Goal: Task Accomplishment & Management: Manage account settings

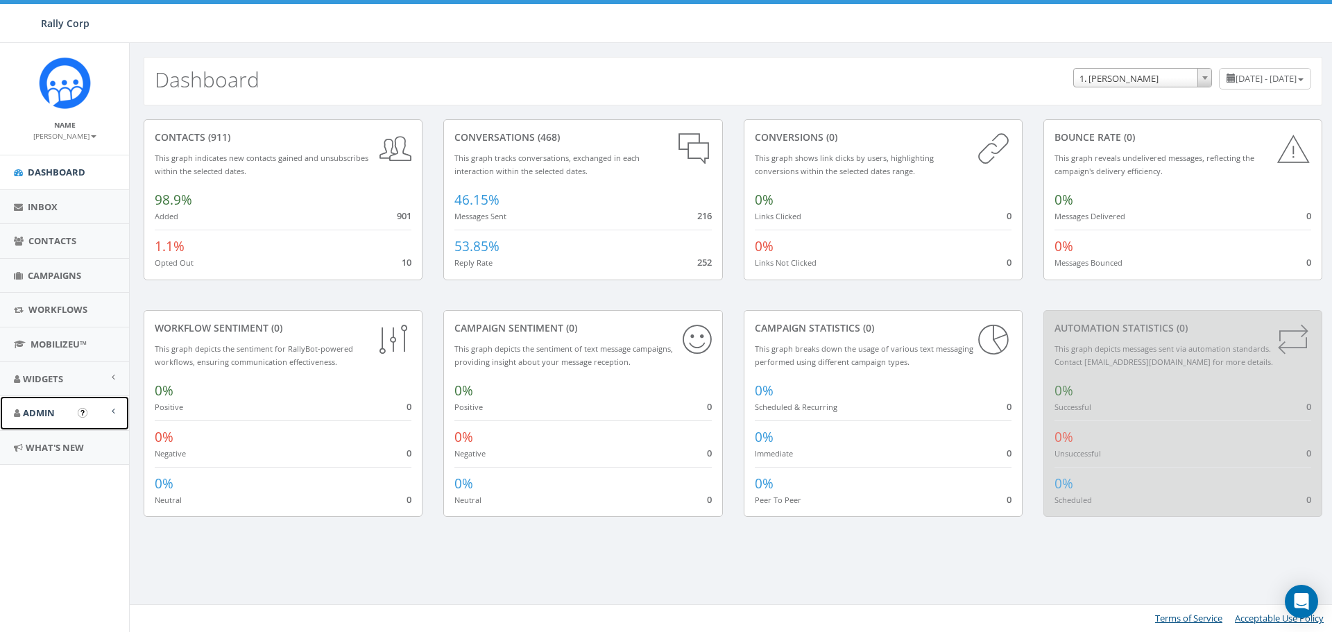
click at [40, 414] on span "Admin" at bounding box center [39, 413] width 32 height 12
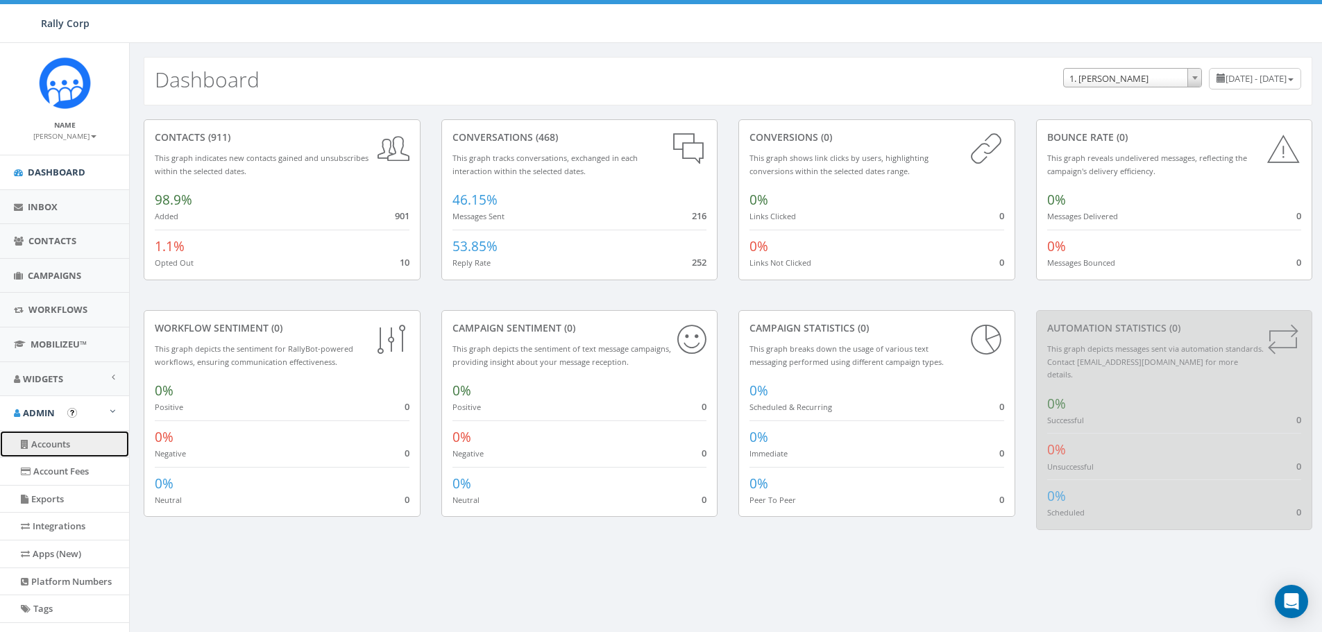
click at [49, 444] on link "Accounts" at bounding box center [64, 444] width 129 height 27
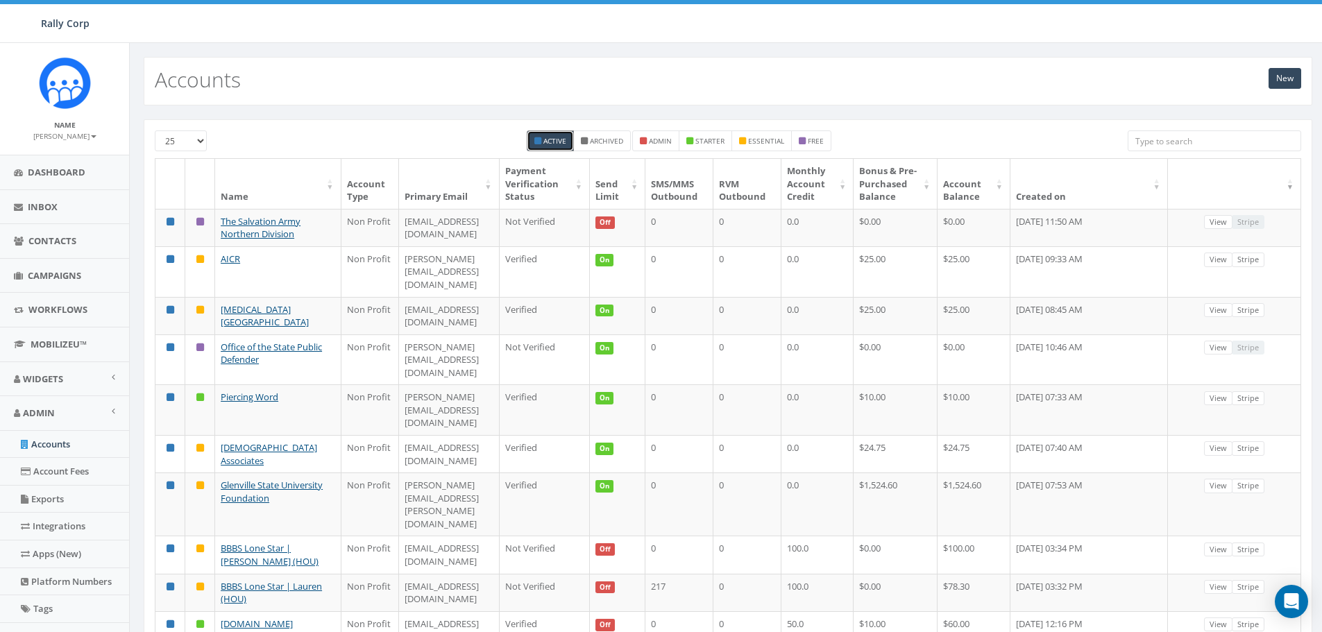
click at [1160, 138] on input "search" at bounding box center [1213, 140] width 173 height 21
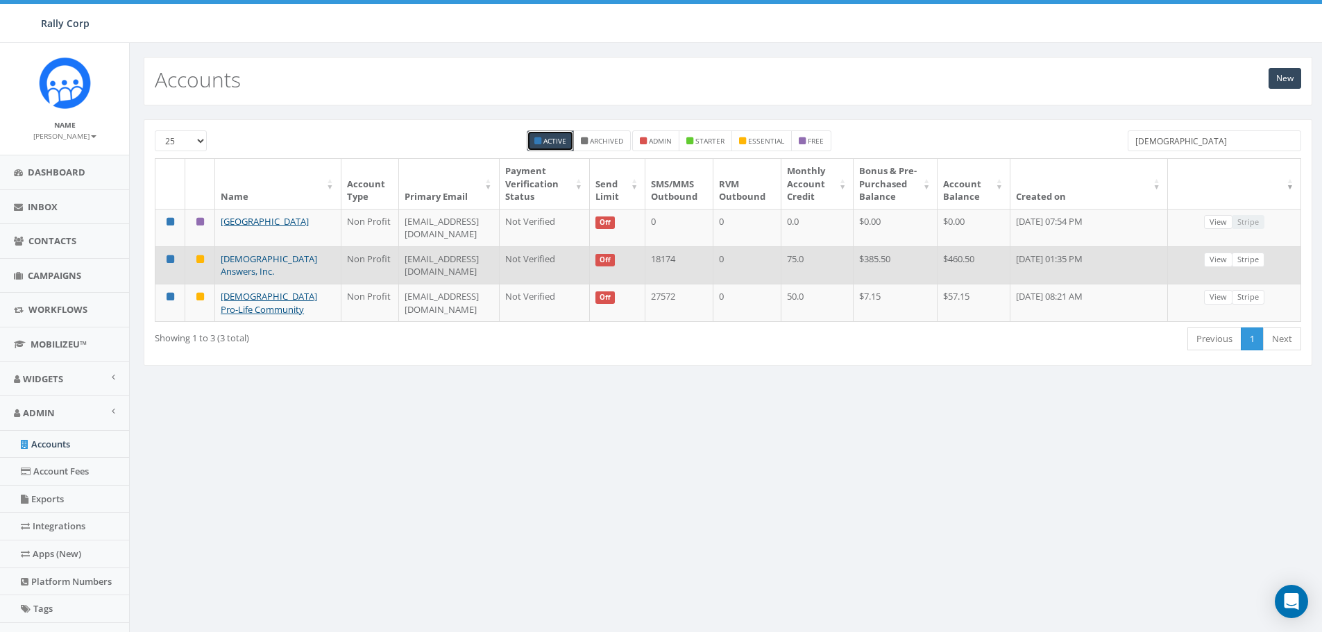
type input "catholic"
click at [252, 273] on link "[DEMOGRAPHIC_DATA] Answers, Inc." at bounding box center [269, 266] width 96 height 26
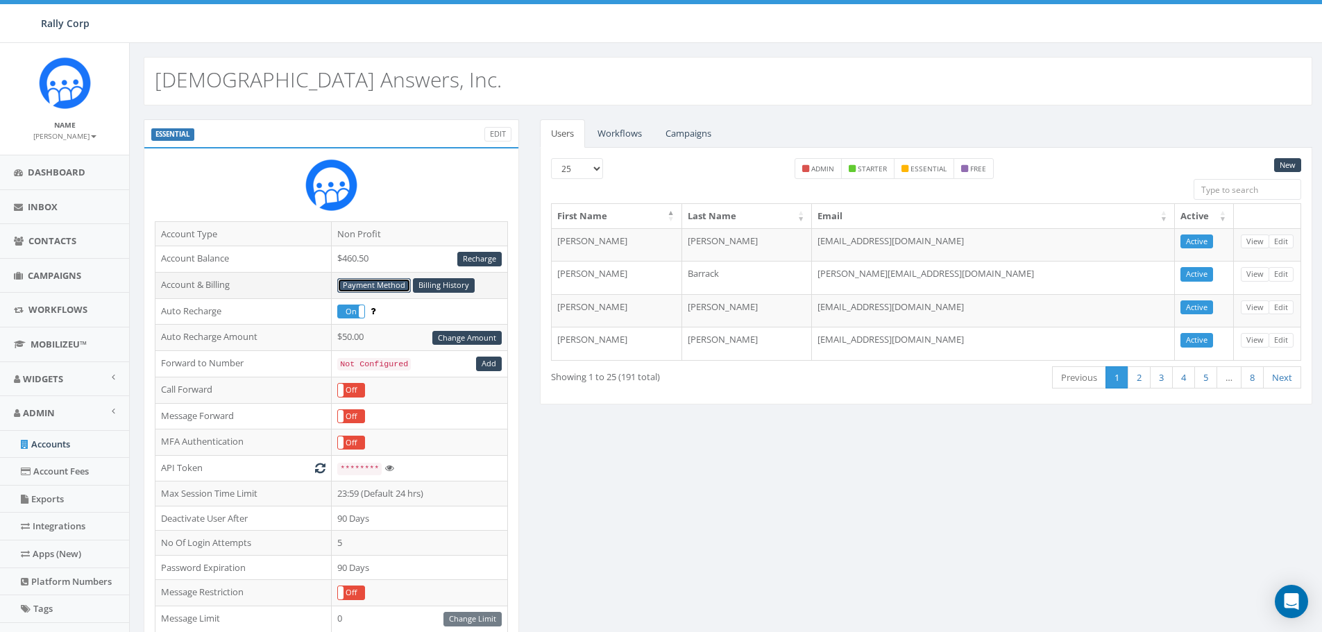
click at [383, 284] on link "Payment Method" at bounding box center [374, 285] width 74 height 15
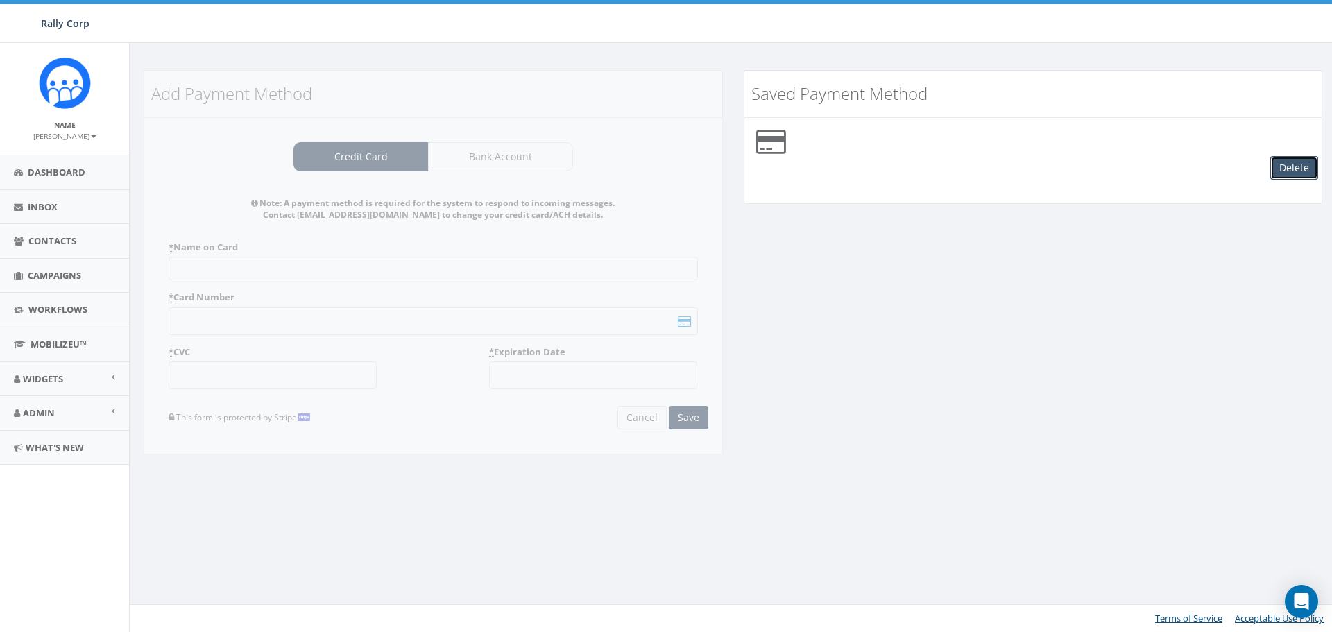
click at [1294, 169] on button "Delete" at bounding box center [1294, 168] width 48 height 24
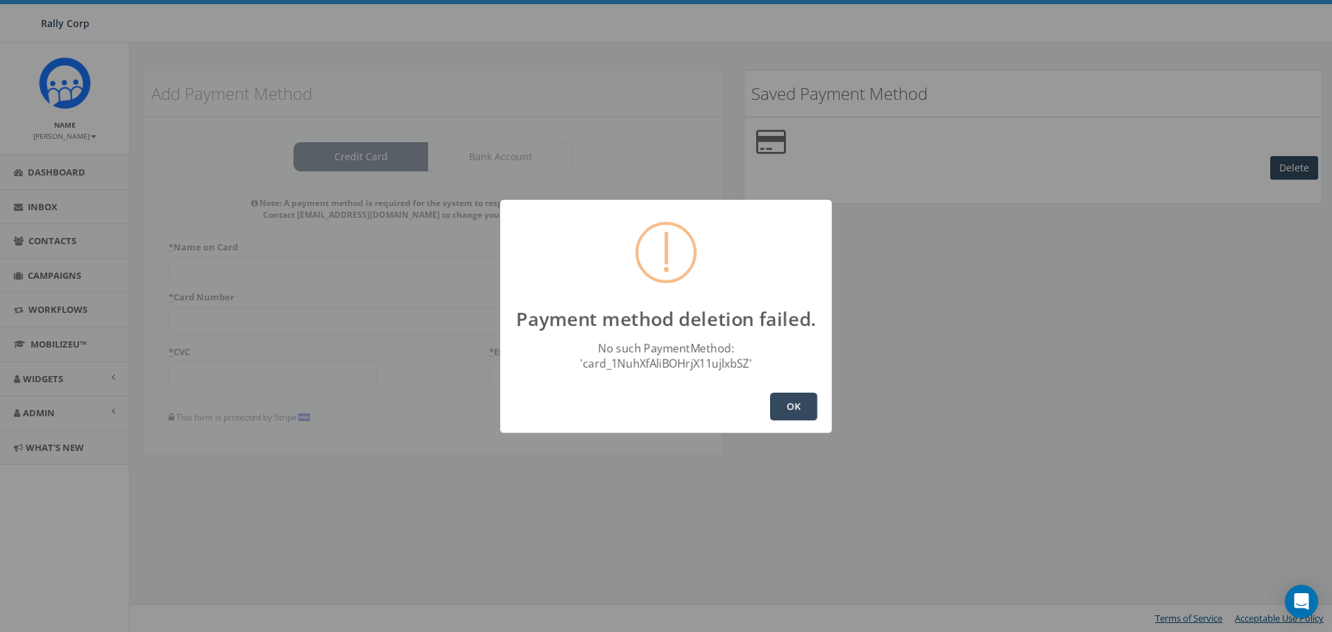
click at [793, 411] on button "OK" at bounding box center [793, 407] width 47 height 28
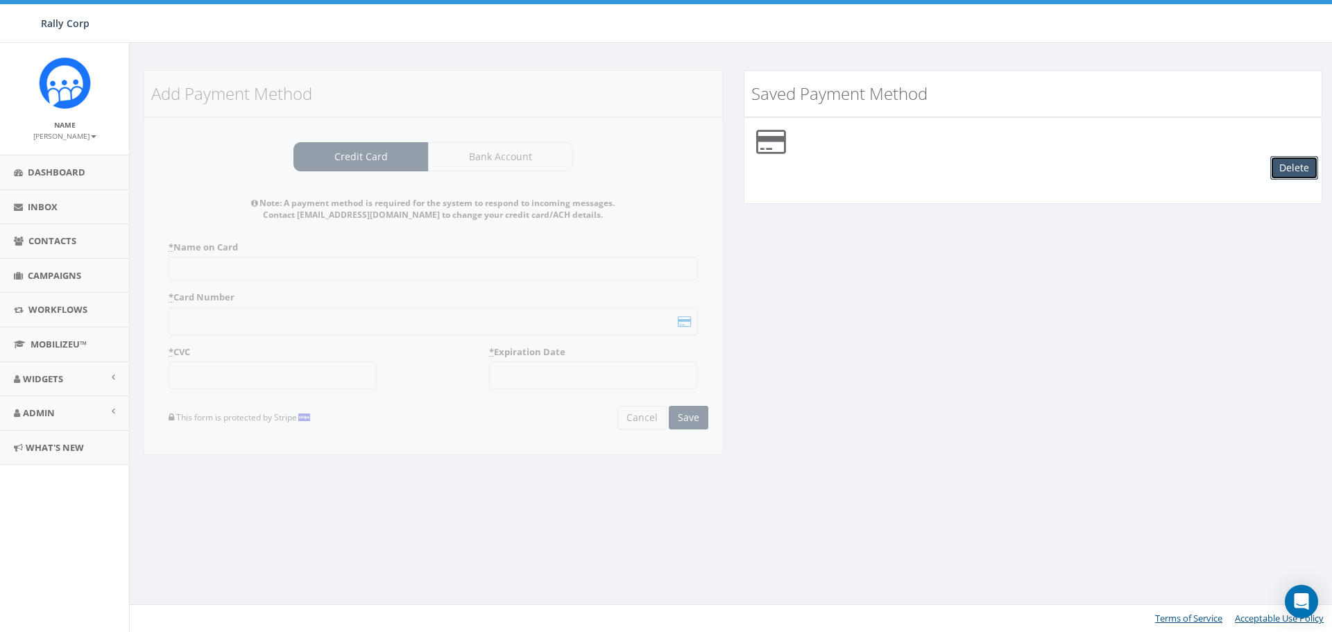
click at [1290, 165] on button "Delete" at bounding box center [1294, 168] width 48 height 24
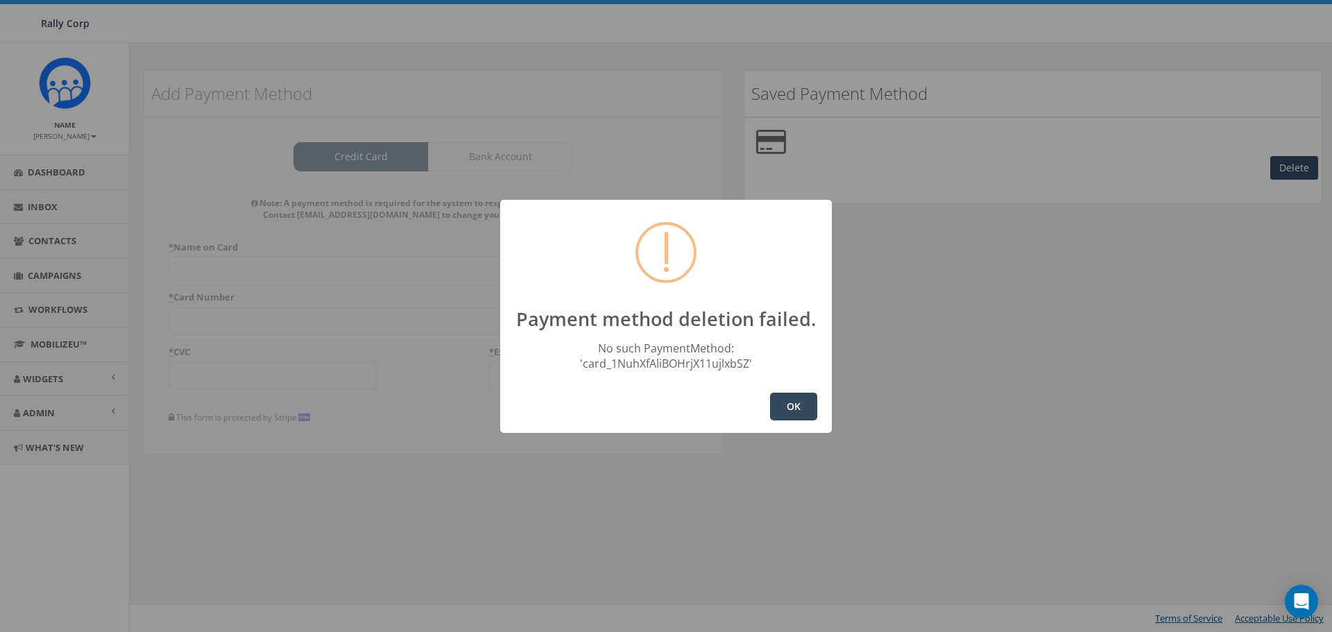
click at [790, 400] on button "OK" at bounding box center [793, 407] width 47 height 28
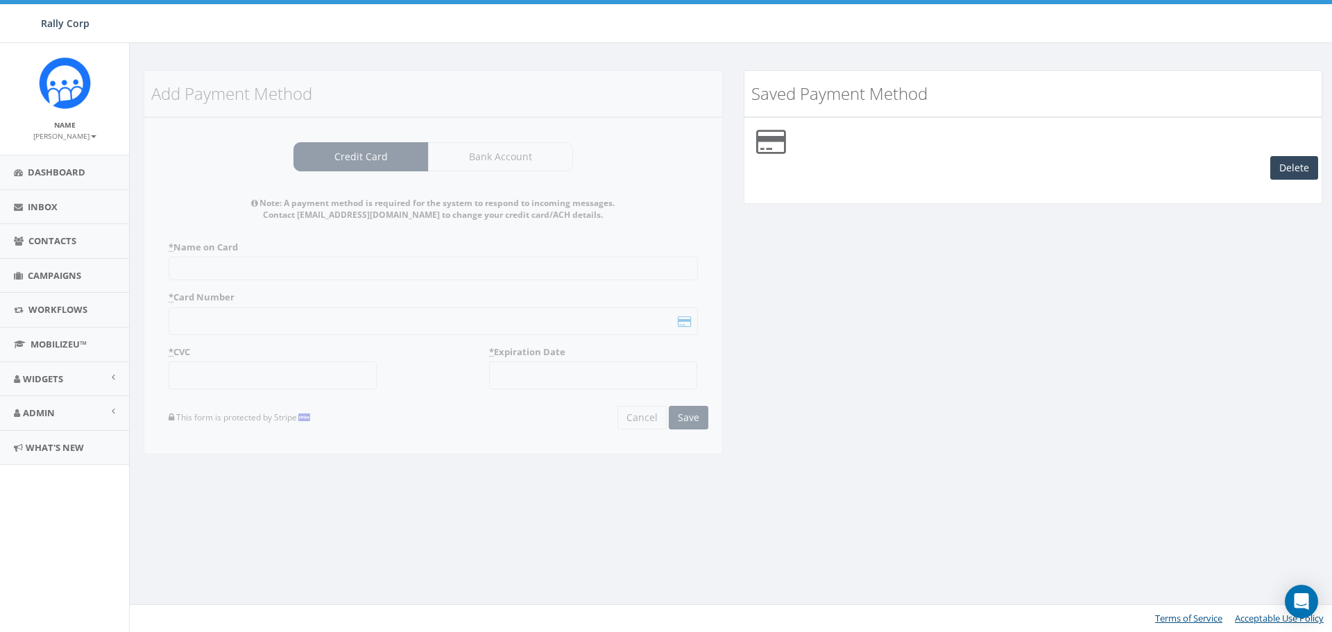
click at [354, 157] on div "Add Payment Method Credit Card Bank Account Note: A payment method is required …" at bounding box center [433, 271] width 600 height 402
click at [508, 158] on div "Add Payment Method Credit Card Bank Account Note: A payment method is required …" at bounding box center [433, 271] width 600 height 402
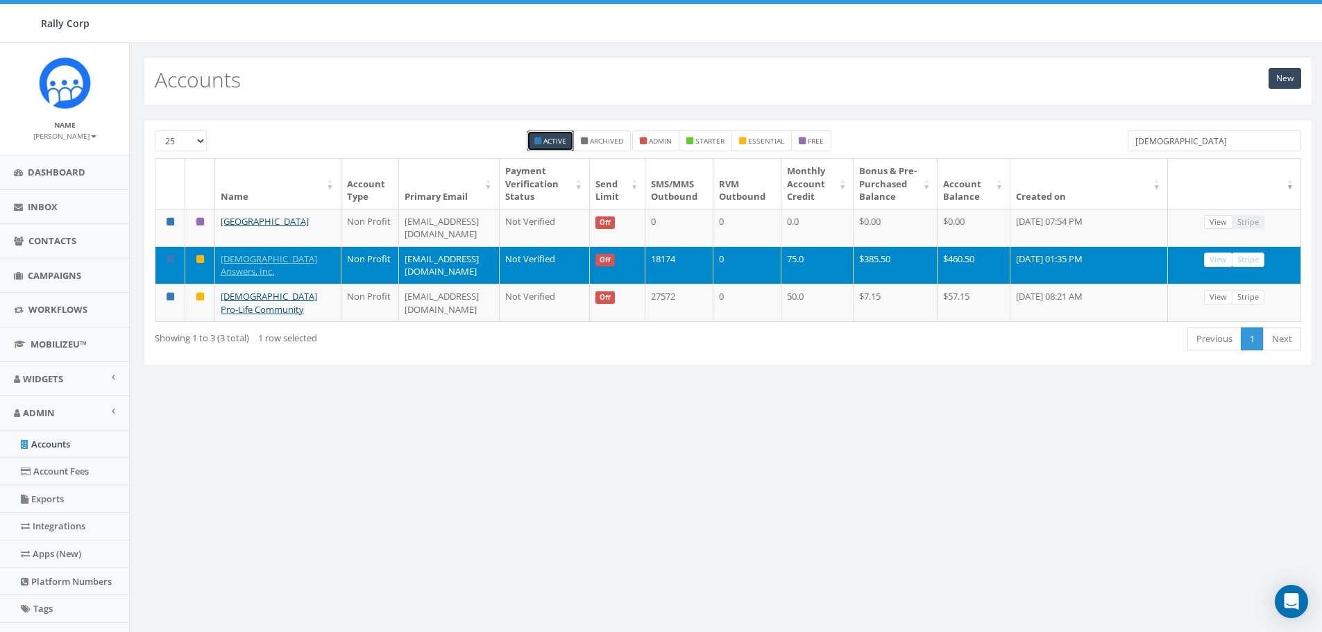
drag, startPoint x: 1175, startPoint y: 137, endPoint x: 1015, endPoint y: 117, distance: 160.9
click at [1089, 135] on div "25 50 100 Active Archived admin starter essential free catholic" at bounding box center [727, 144] width 1167 height 28
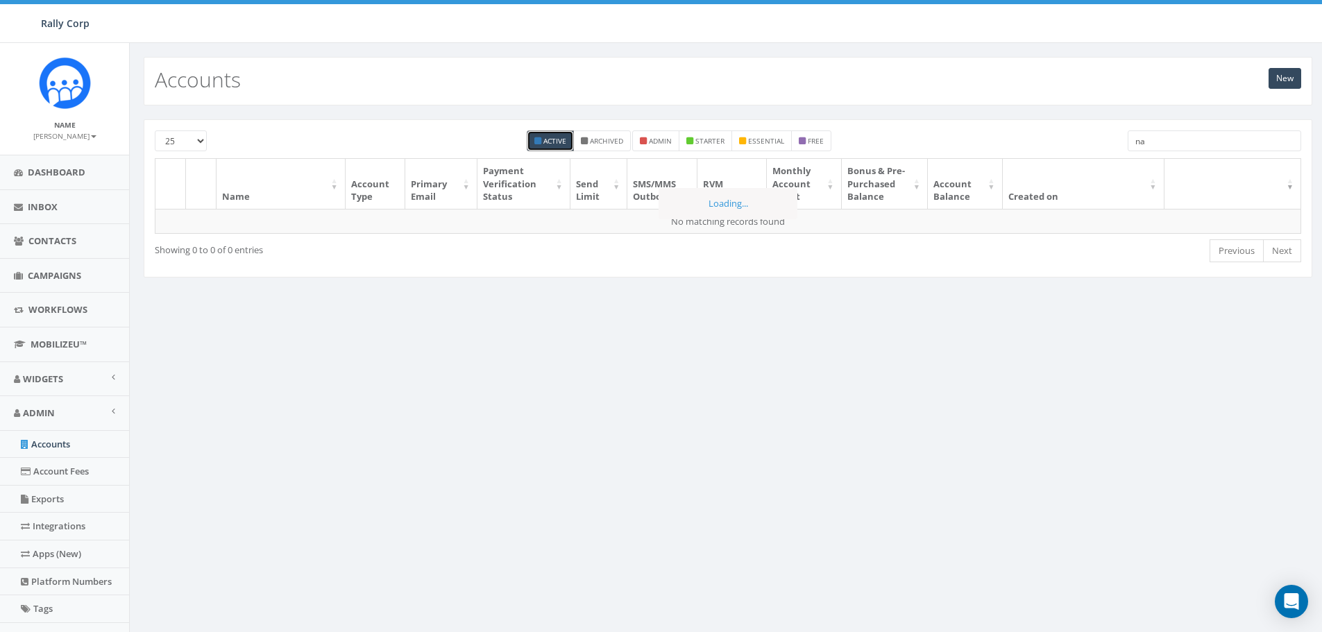
type input "n"
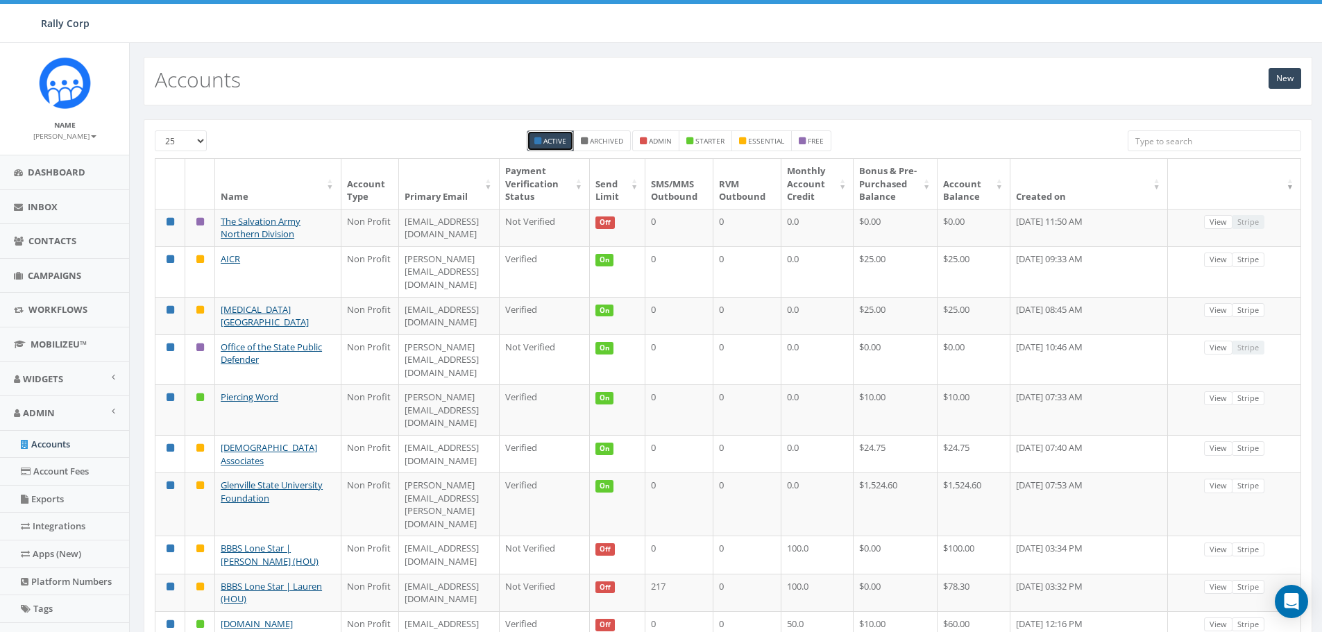
click at [1146, 142] on input "search" at bounding box center [1213, 140] width 173 height 21
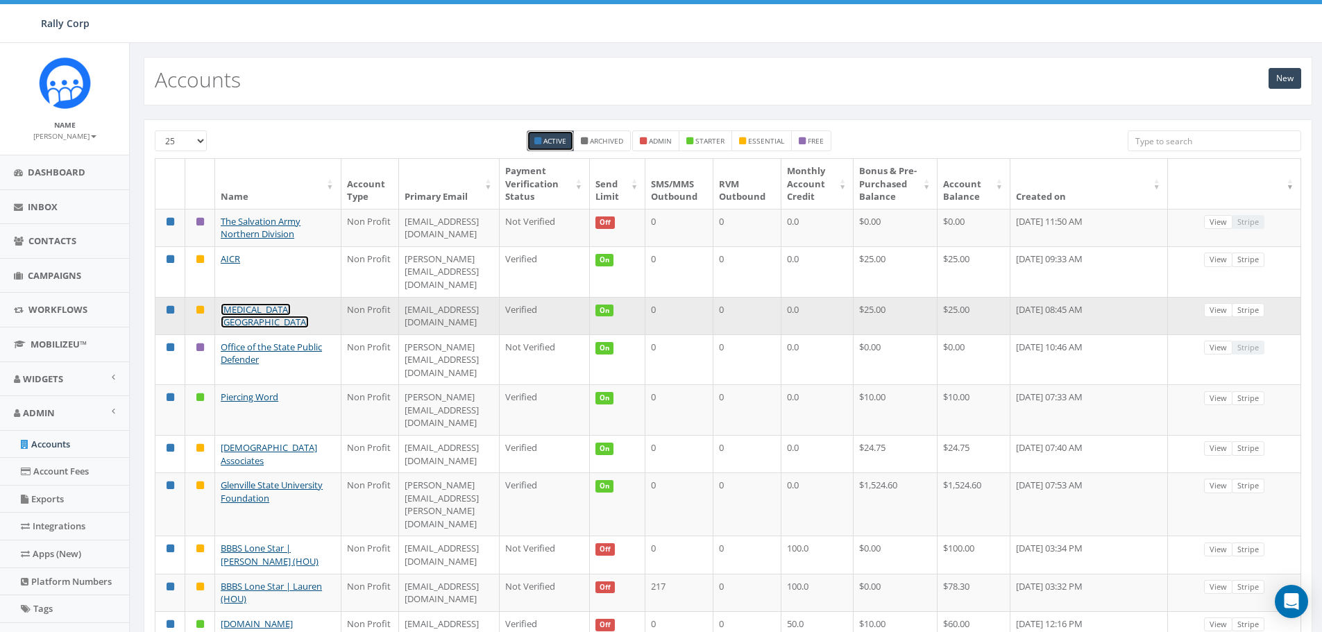
click at [262, 309] on link "Ovarian Cancer Canada" at bounding box center [265, 316] width 88 height 26
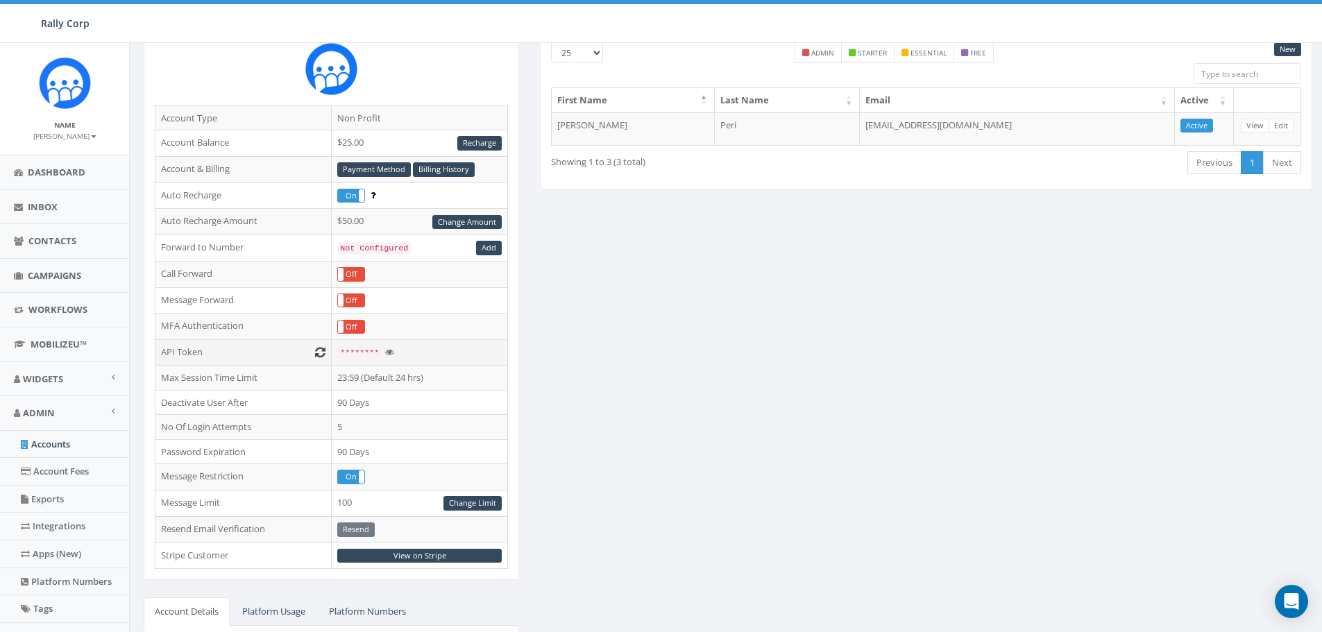
scroll to position [208, 0]
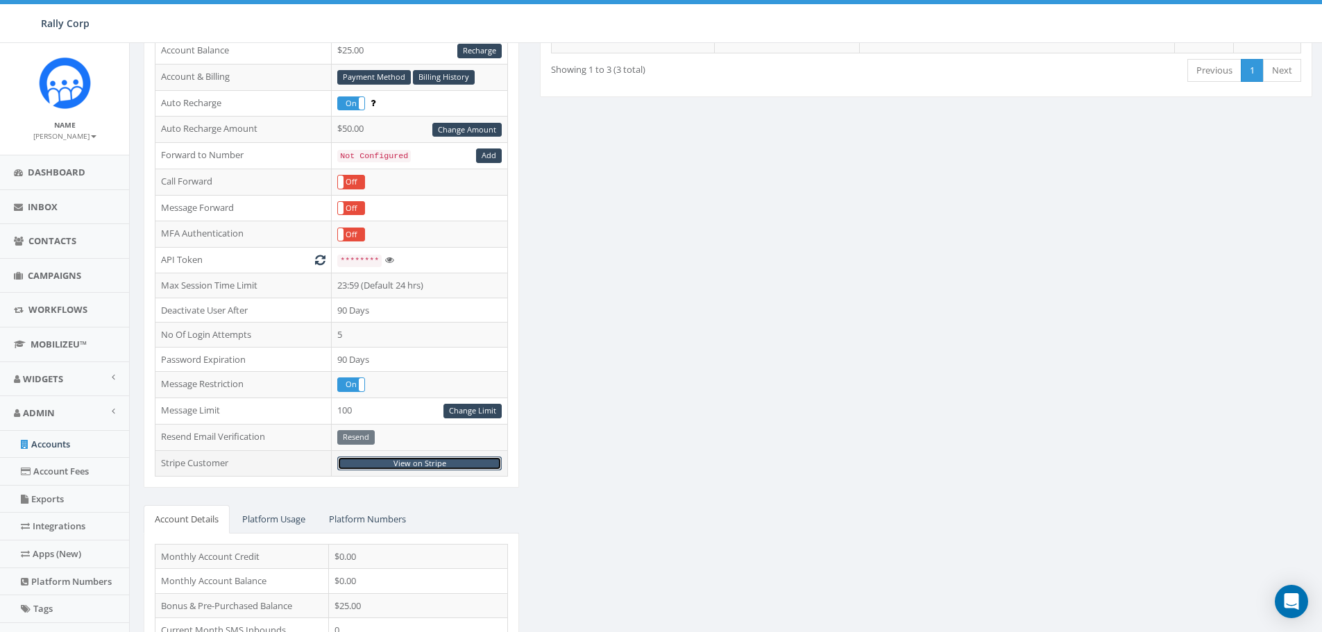
click at [418, 461] on link "View on Stripe" at bounding box center [419, 464] width 164 height 15
click at [430, 71] on link "Billing History" at bounding box center [444, 77] width 62 height 15
click at [358, 74] on link "Payment Method" at bounding box center [374, 77] width 74 height 15
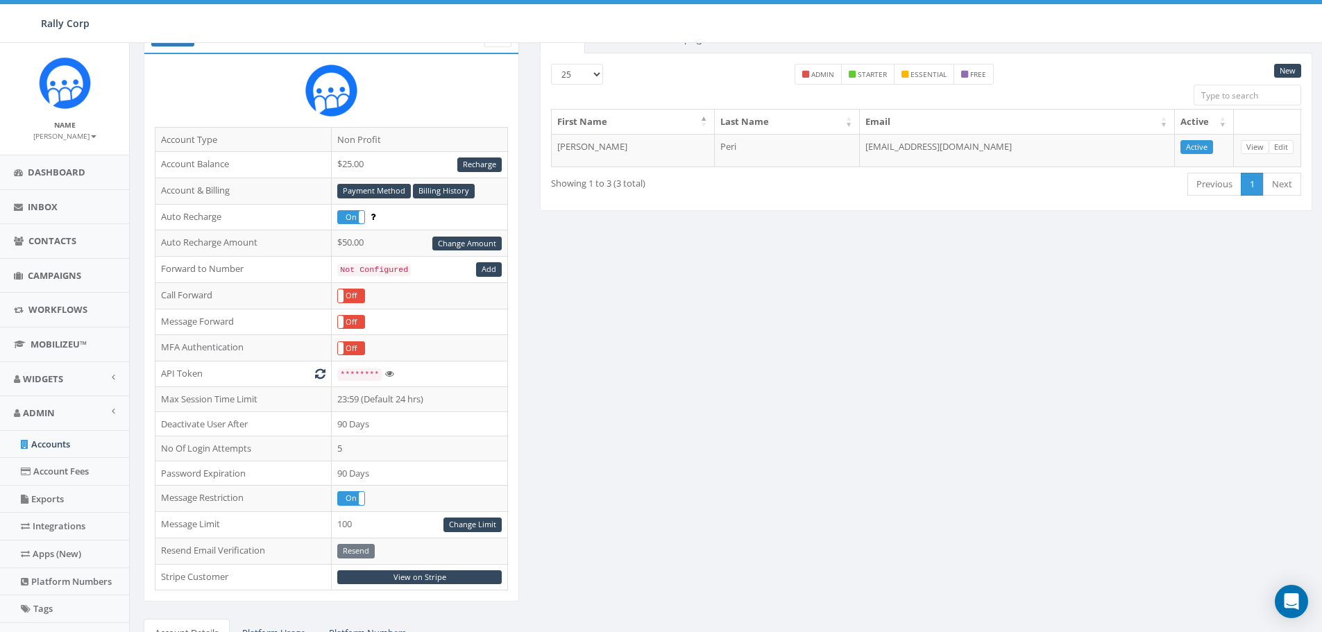
scroll to position [69, 0]
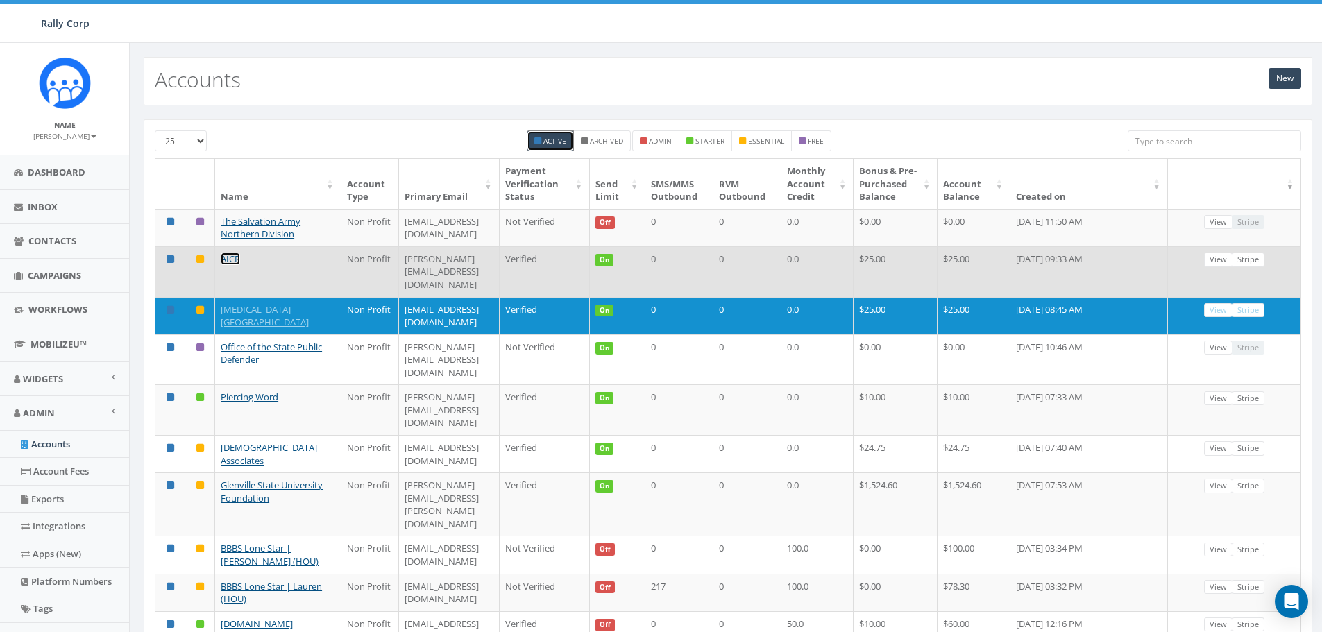
click at [224, 265] on link "AICR" at bounding box center [230, 259] width 19 height 12
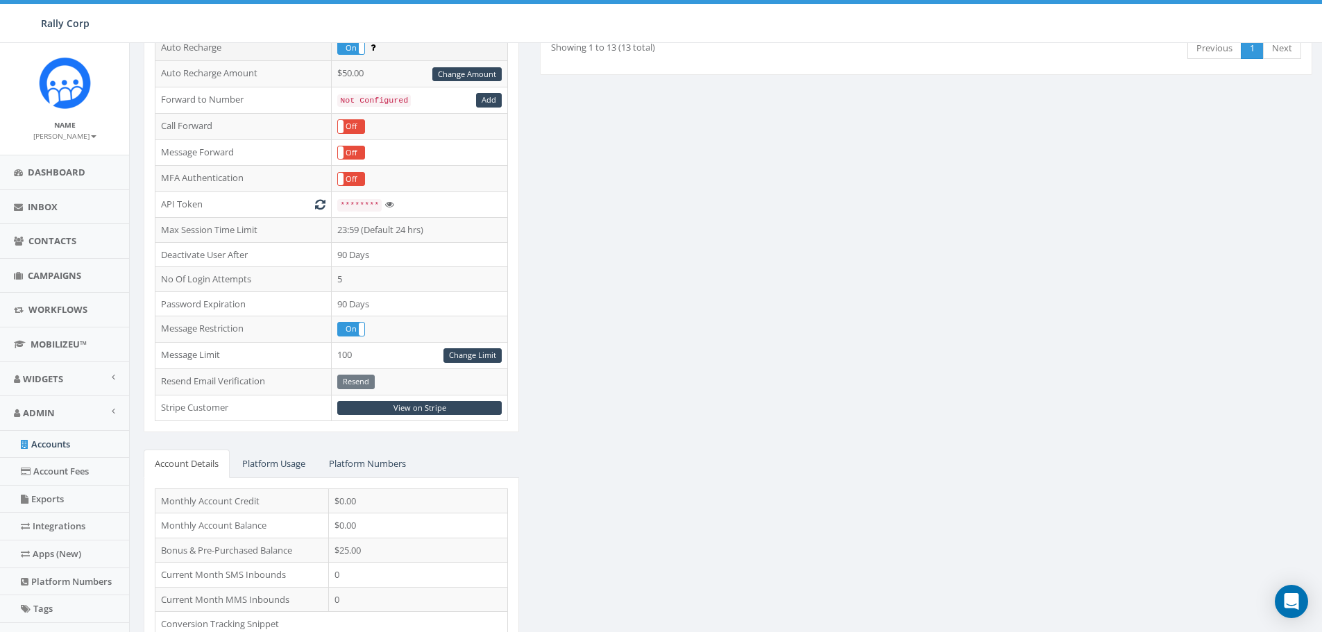
scroll to position [278, 0]
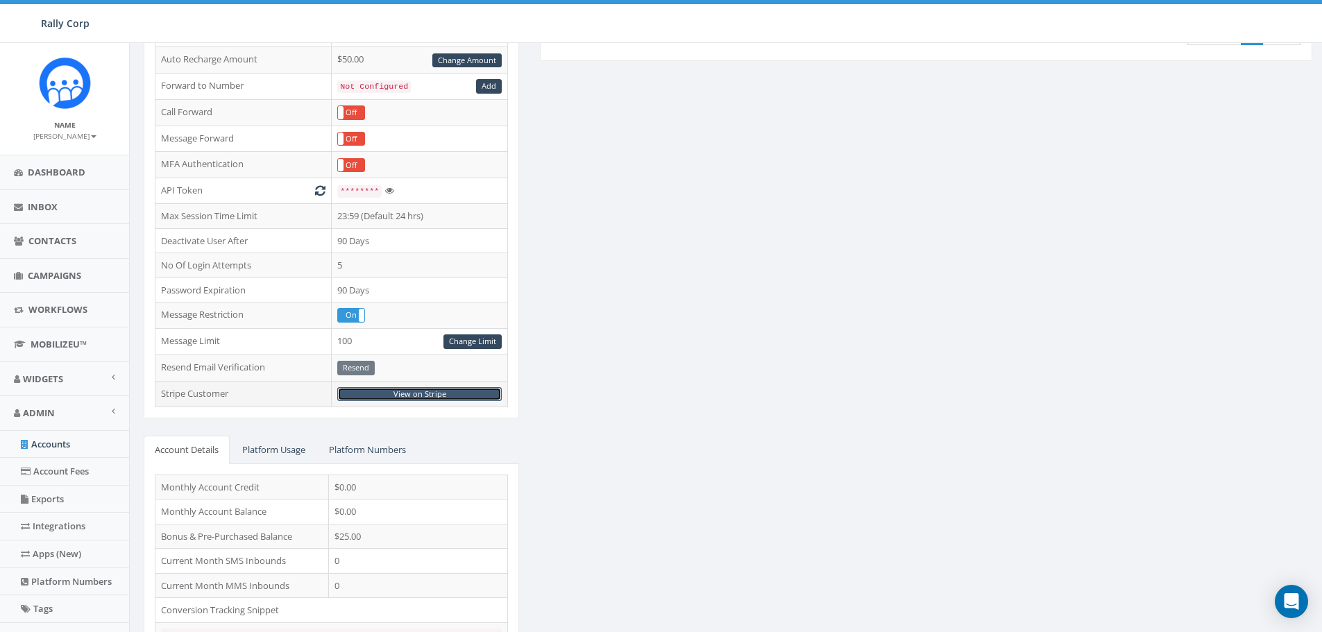
click at [424, 398] on link "View on Stripe" at bounding box center [419, 394] width 164 height 15
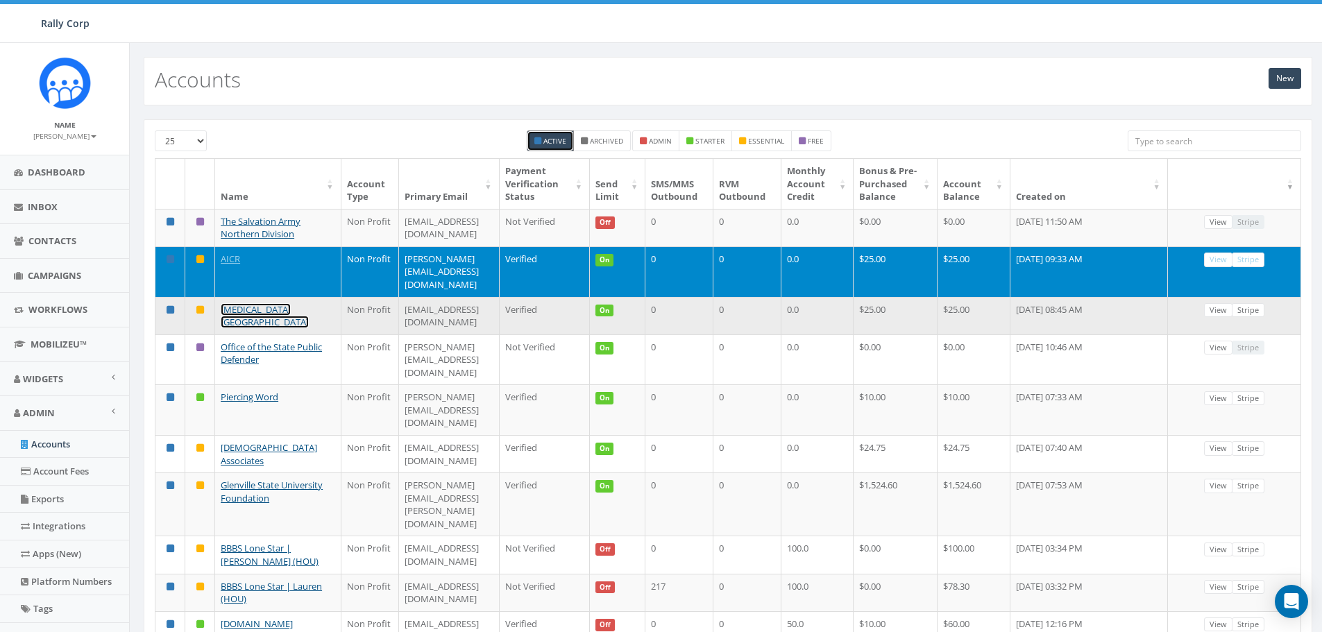
click at [269, 307] on link "Ovarian Cancer Canada" at bounding box center [265, 316] width 88 height 26
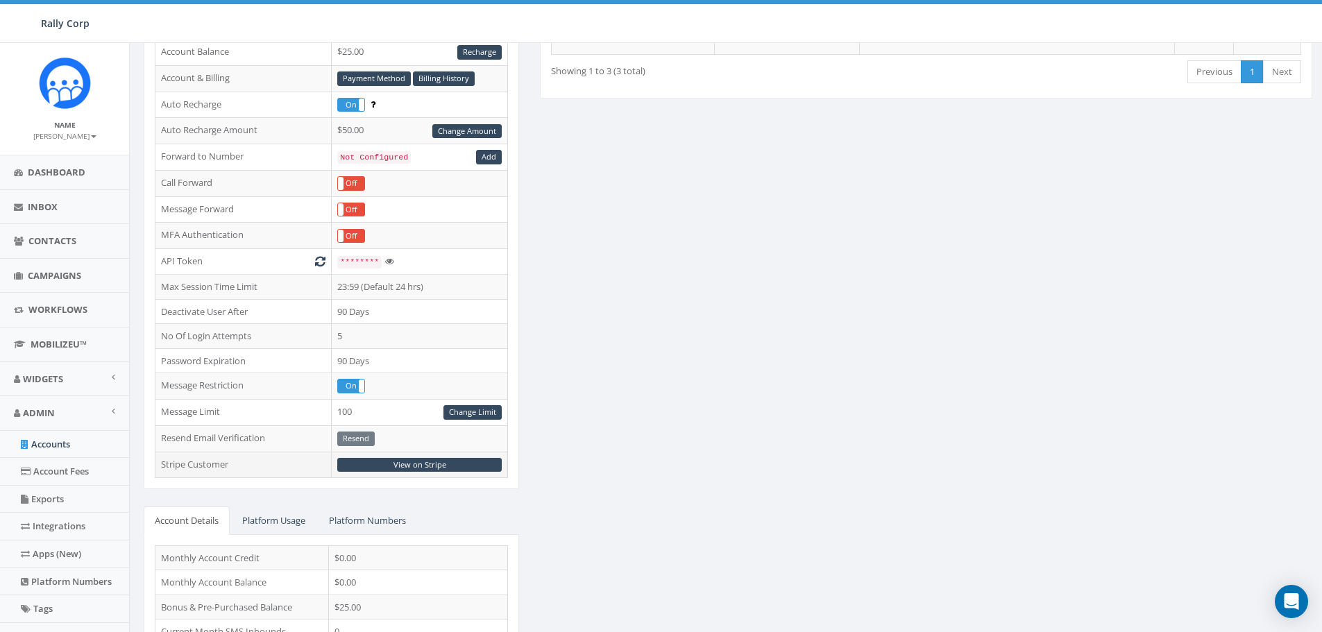
scroll to position [208, 0]
click at [416, 462] on link "View on Stripe" at bounding box center [419, 464] width 164 height 15
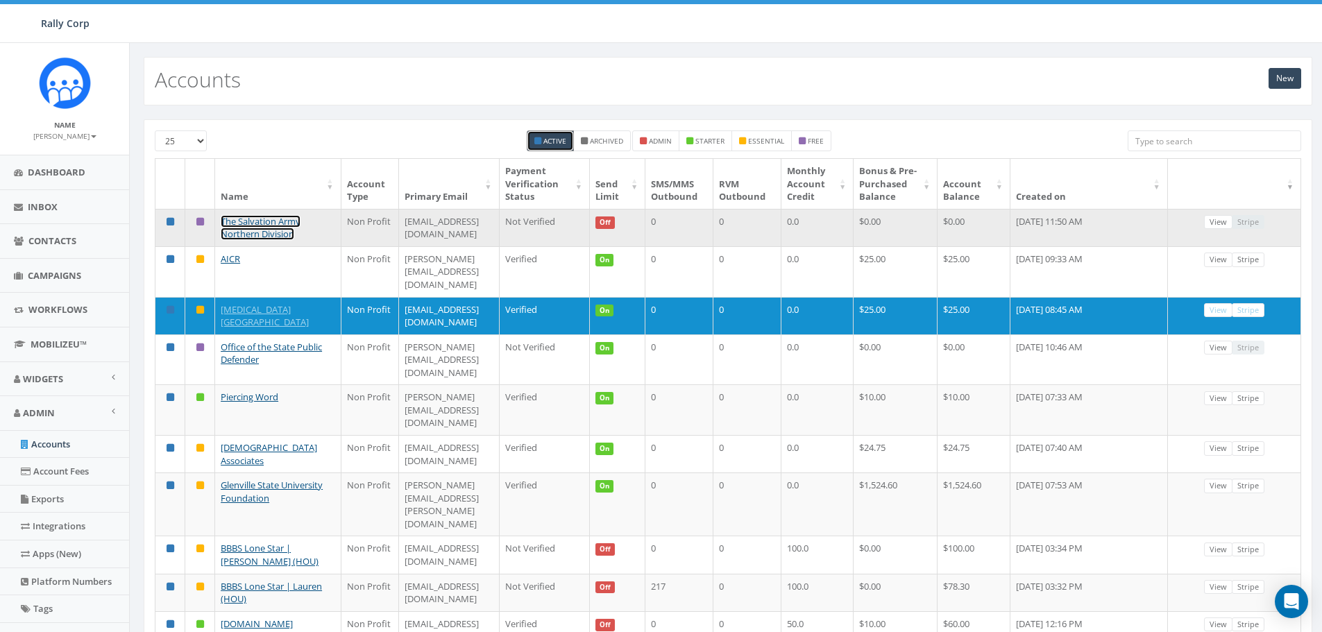
click at [266, 235] on link "The Salvation Army Northern Division" at bounding box center [261, 228] width 80 height 26
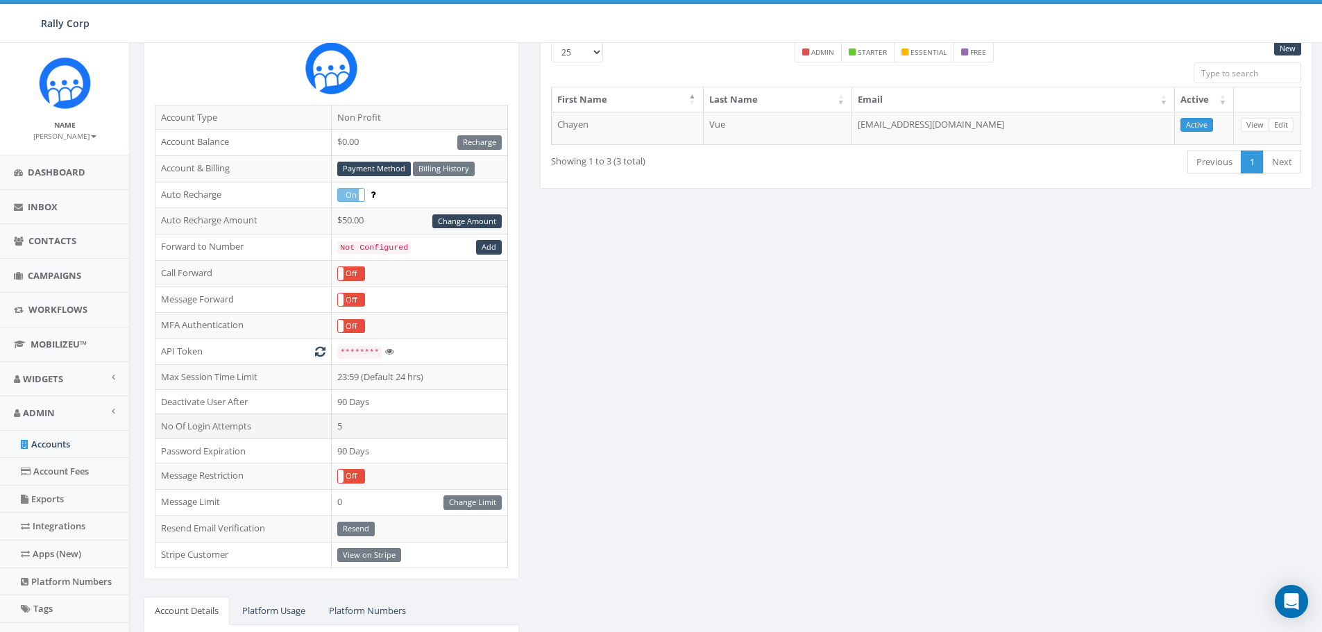
scroll to position [139, 0]
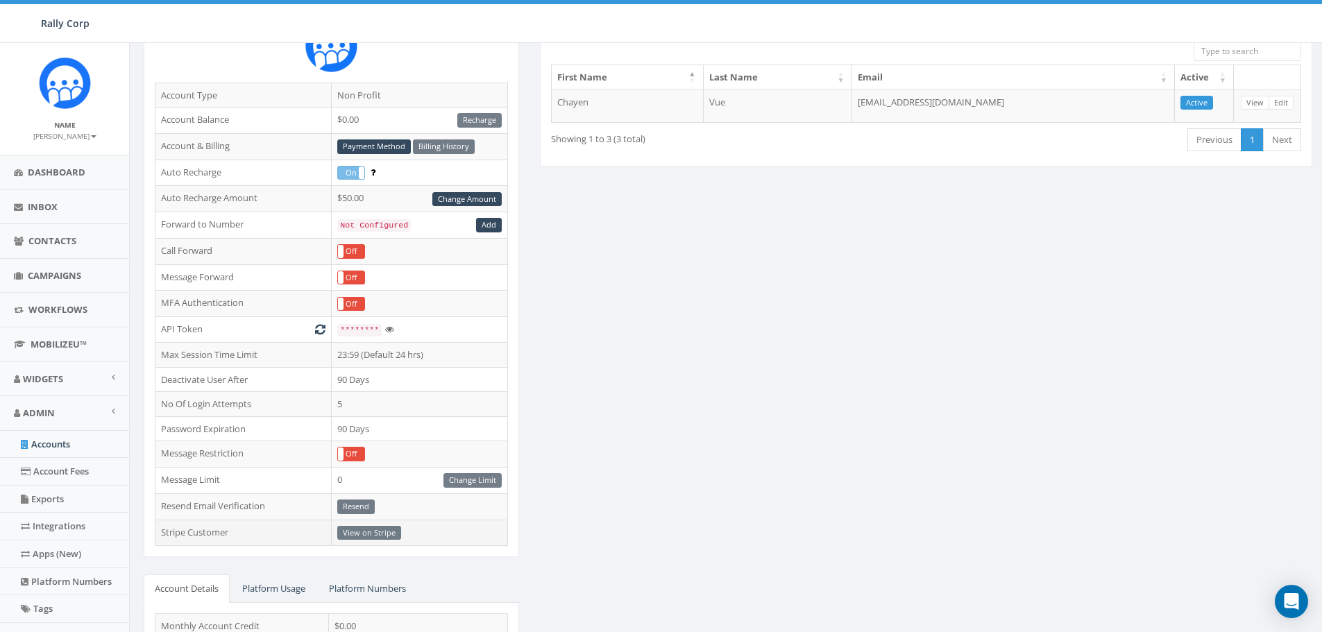
click at [348, 529] on td "View on Stripe" at bounding box center [420, 533] width 176 height 26
click at [380, 145] on link "Payment Method" at bounding box center [374, 146] width 74 height 15
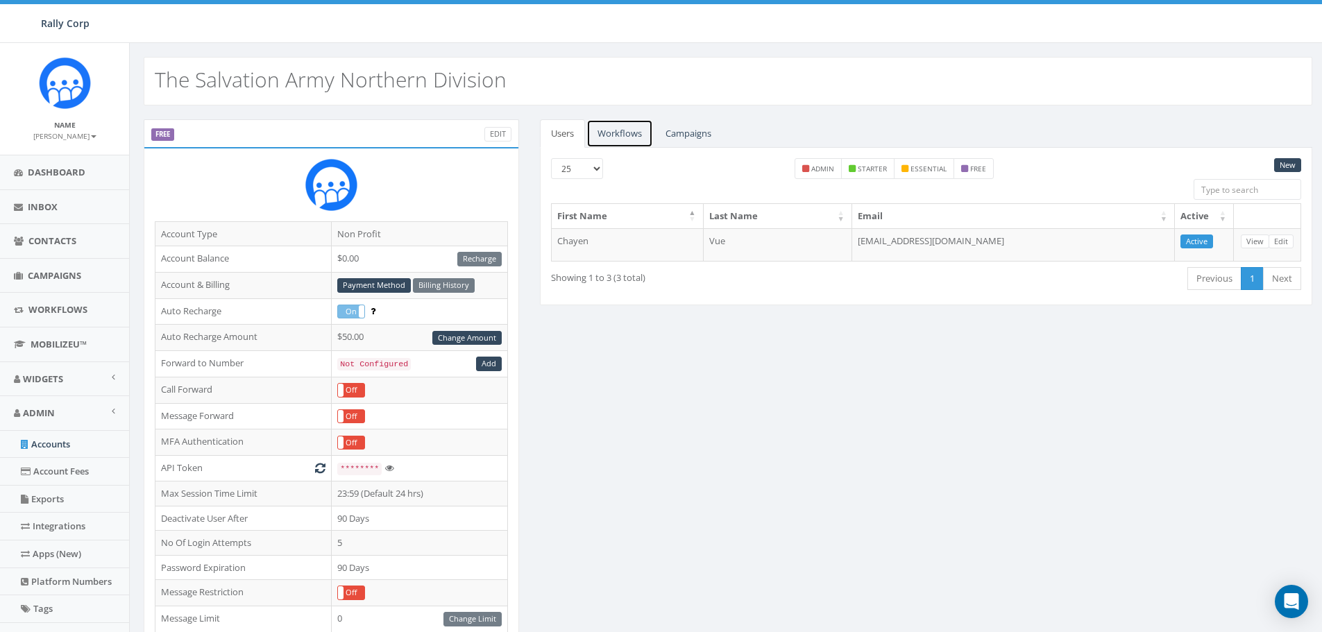
click at [618, 133] on link "Workflows" at bounding box center [619, 133] width 67 height 28
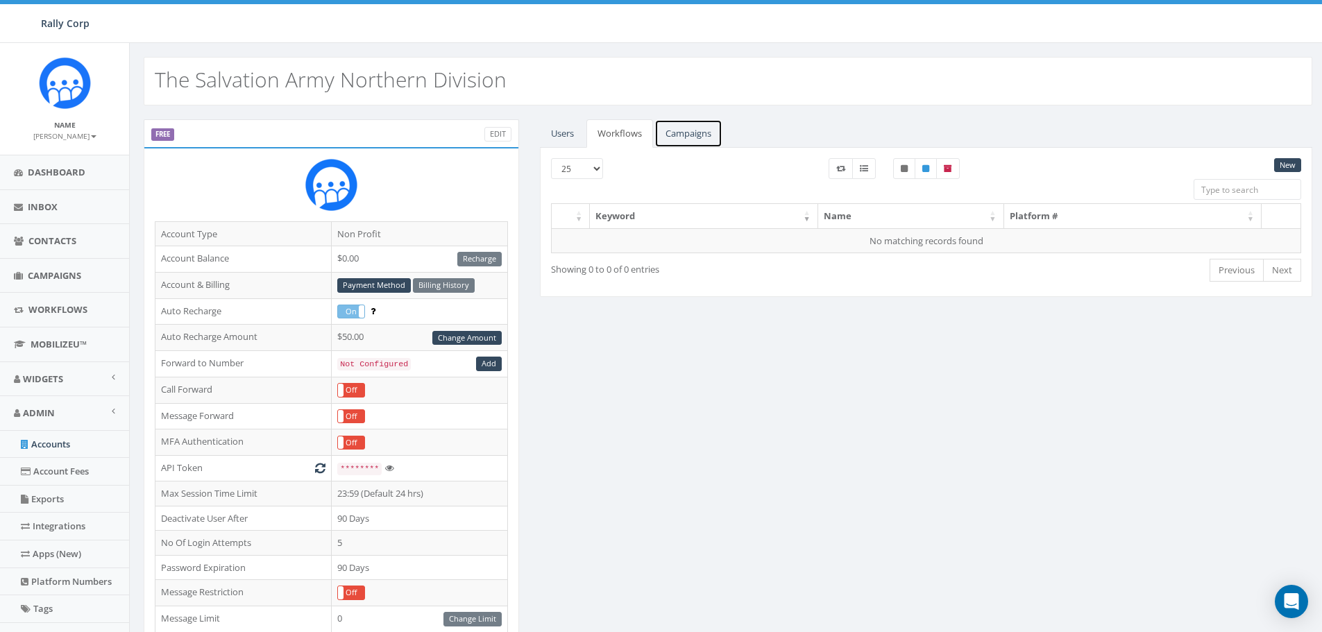
click at [695, 138] on link "Campaigns" at bounding box center [688, 133] width 68 height 28
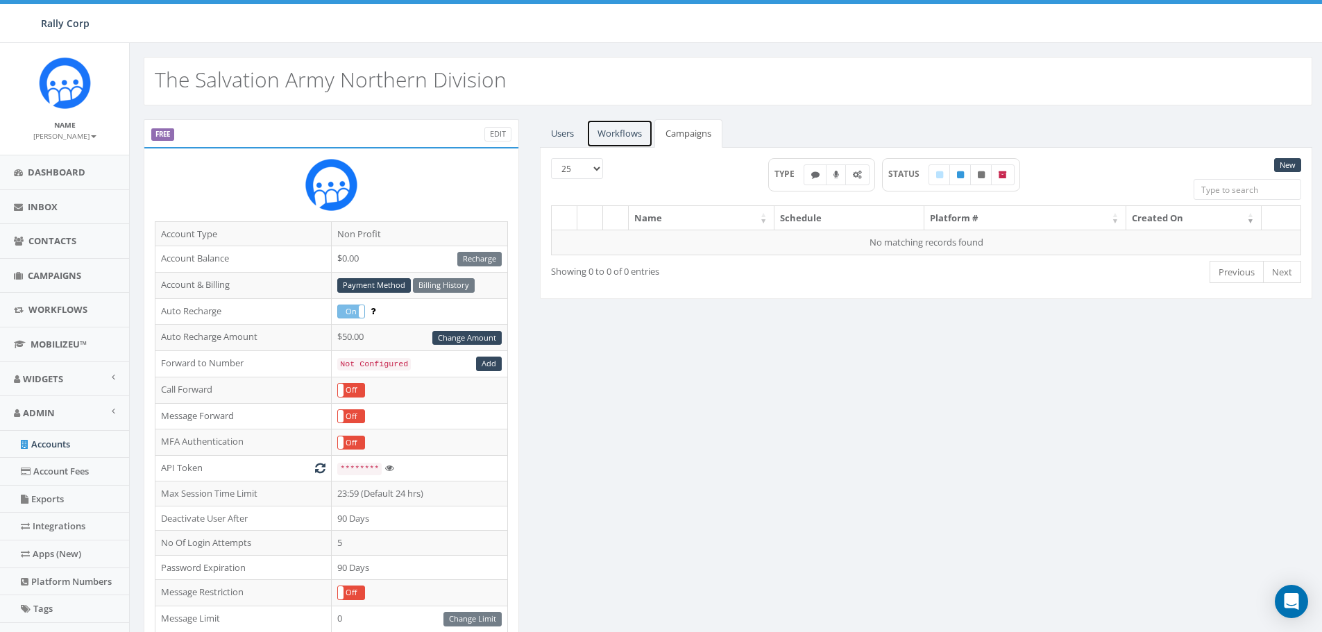
click at [624, 131] on link "Workflows" at bounding box center [619, 133] width 67 height 28
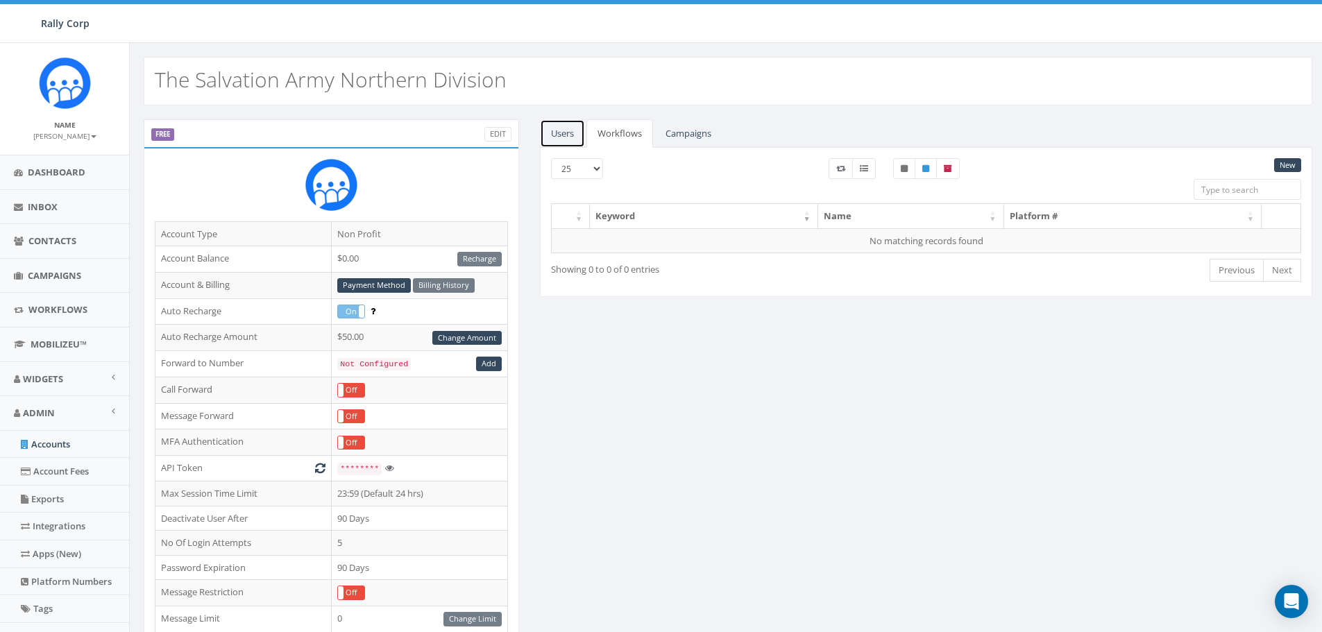
click at [553, 130] on link "Users" at bounding box center [562, 133] width 45 height 28
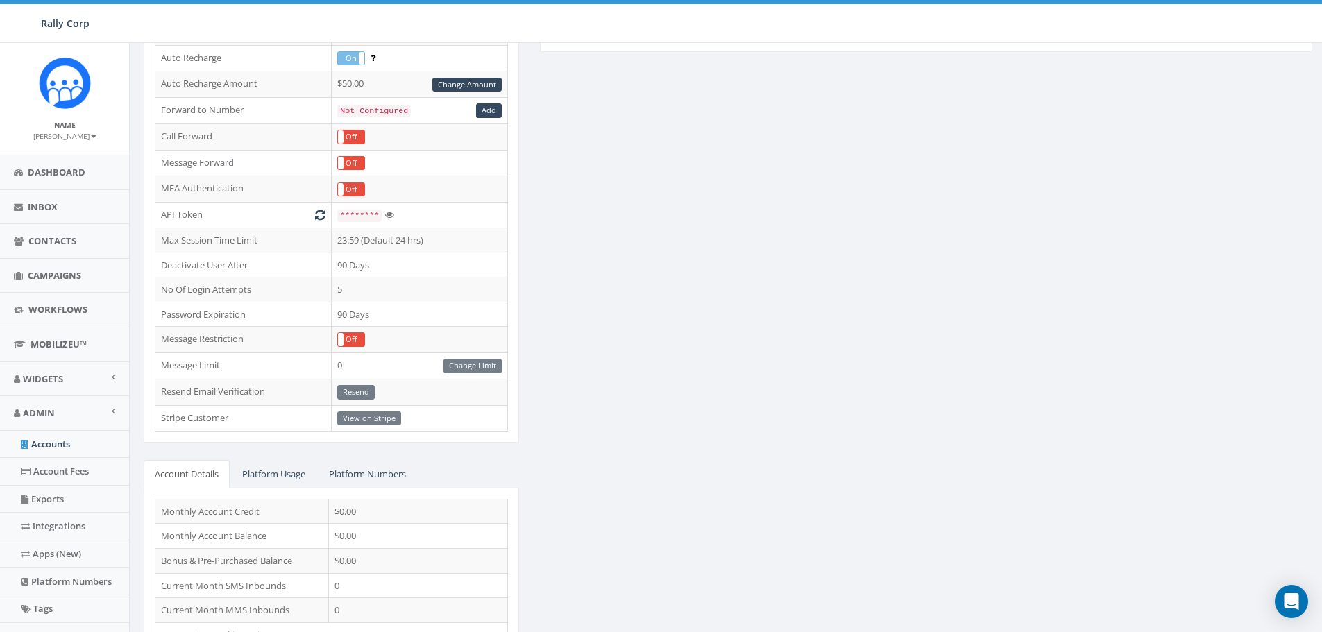
scroll to position [278, 0]
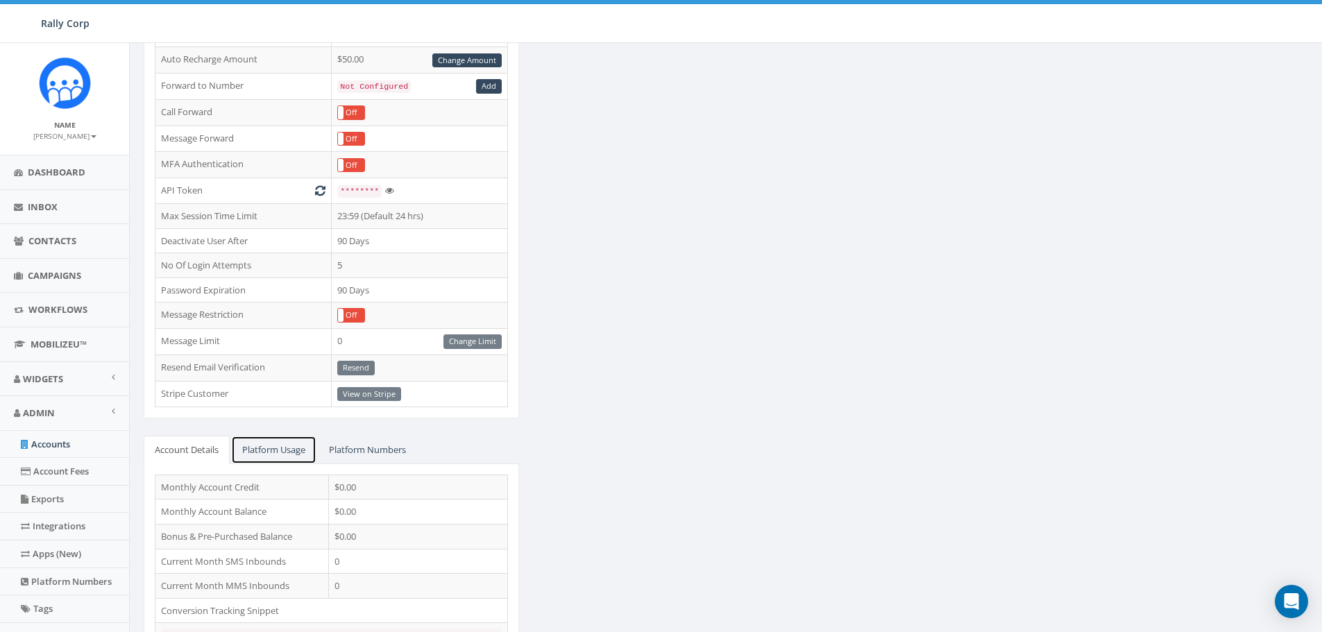
click at [257, 448] on link "Platform Usage" at bounding box center [273, 450] width 85 height 28
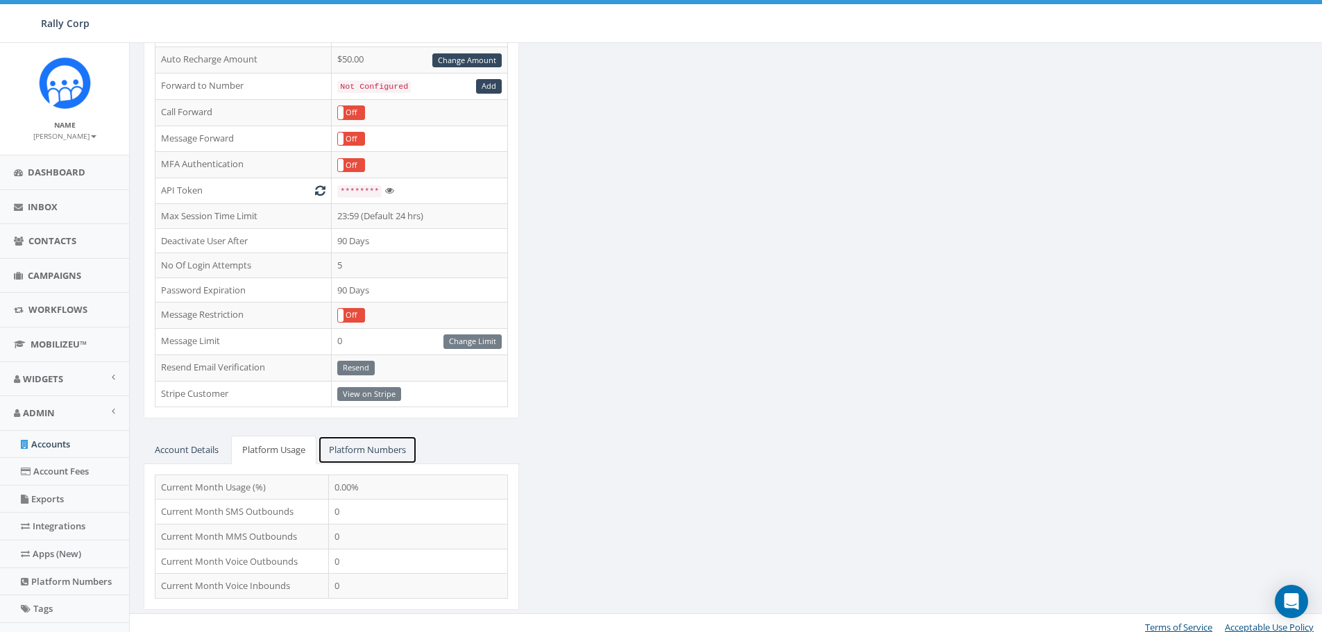
click at [368, 449] on link "Platform Numbers" at bounding box center [367, 450] width 99 height 28
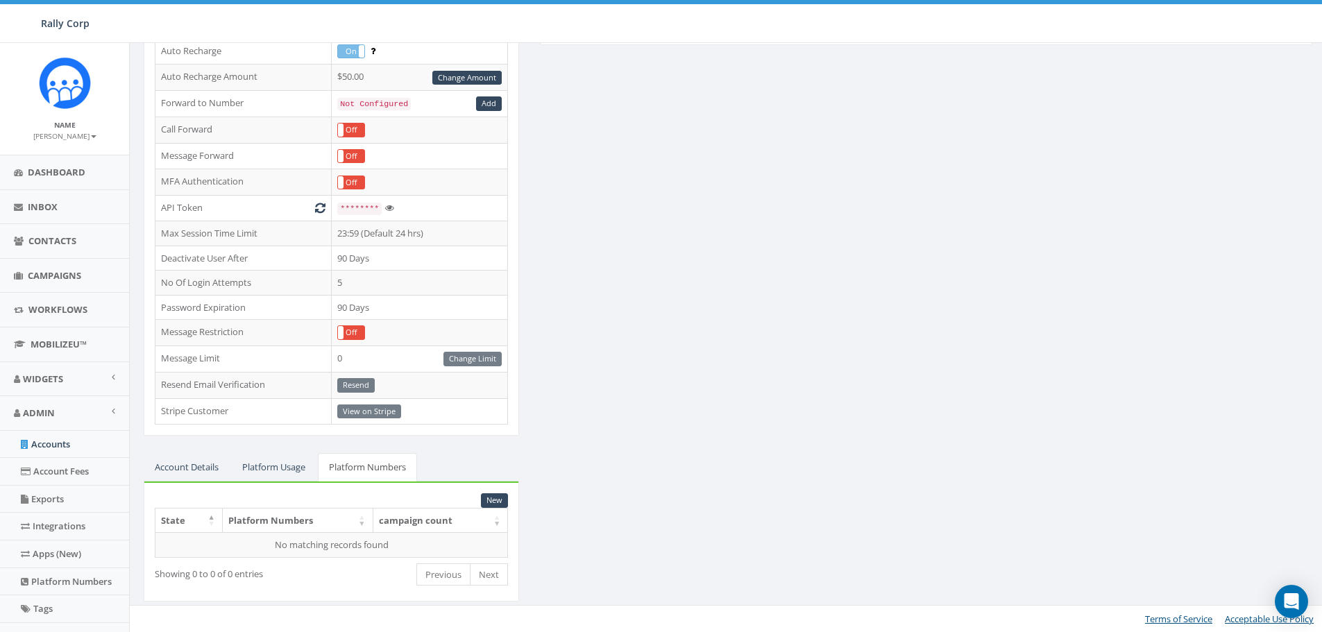
click at [616, 440] on div "FREE Edit Account Type Non Profit Account Balance $0.00 Recharge Account & Bill…" at bounding box center [727, 239] width 1189 height 760
click at [175, 461] on link "Account Details" at bounding box center [187, 467] width 86 height 28
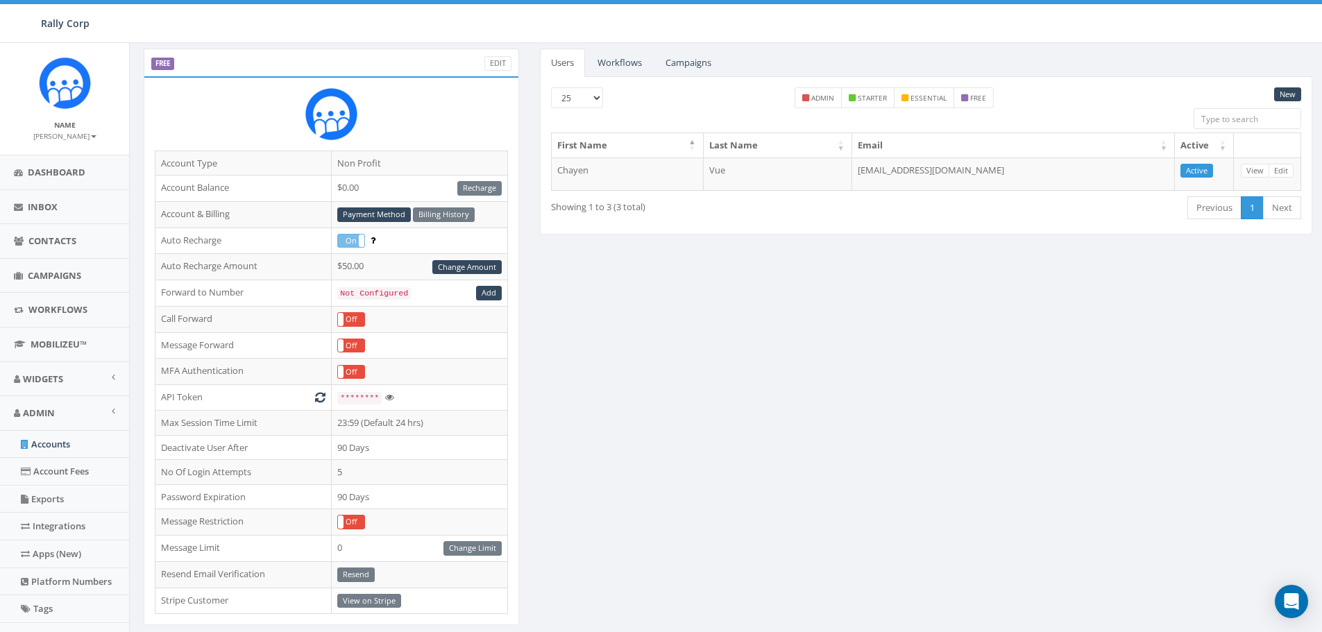
scroll to position [52, 0]
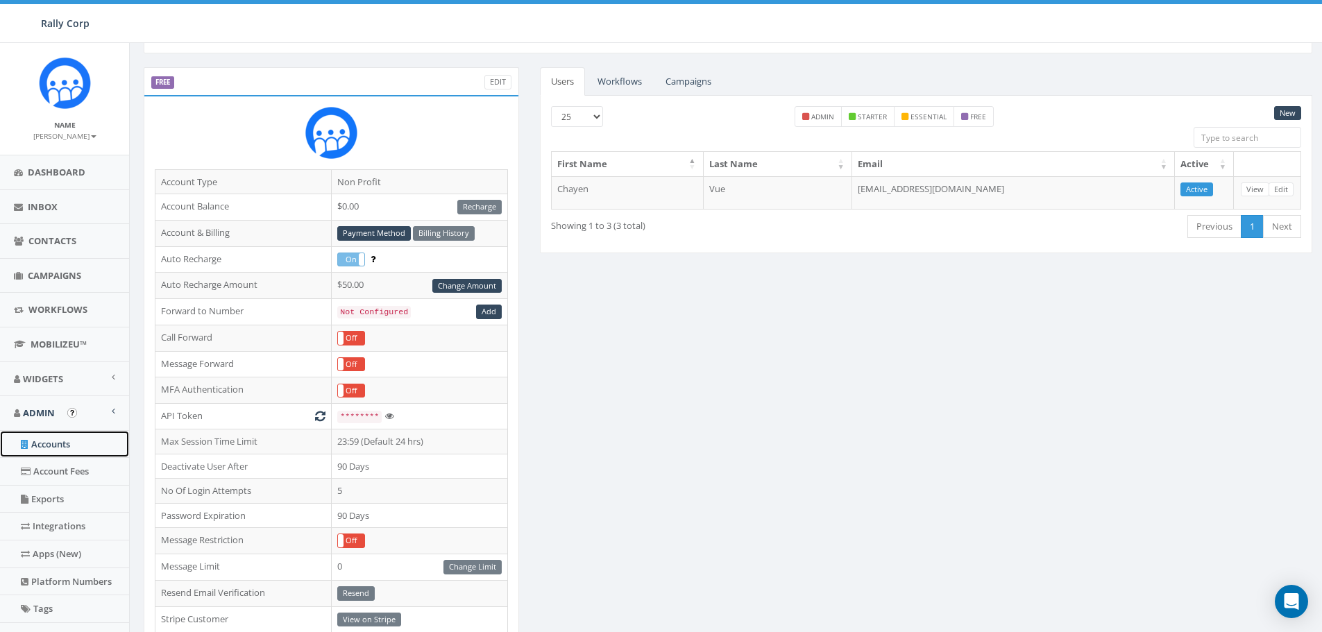
click at [54, 442] on link "Accounts" at bounding box center [64, 444] width 129 height 27
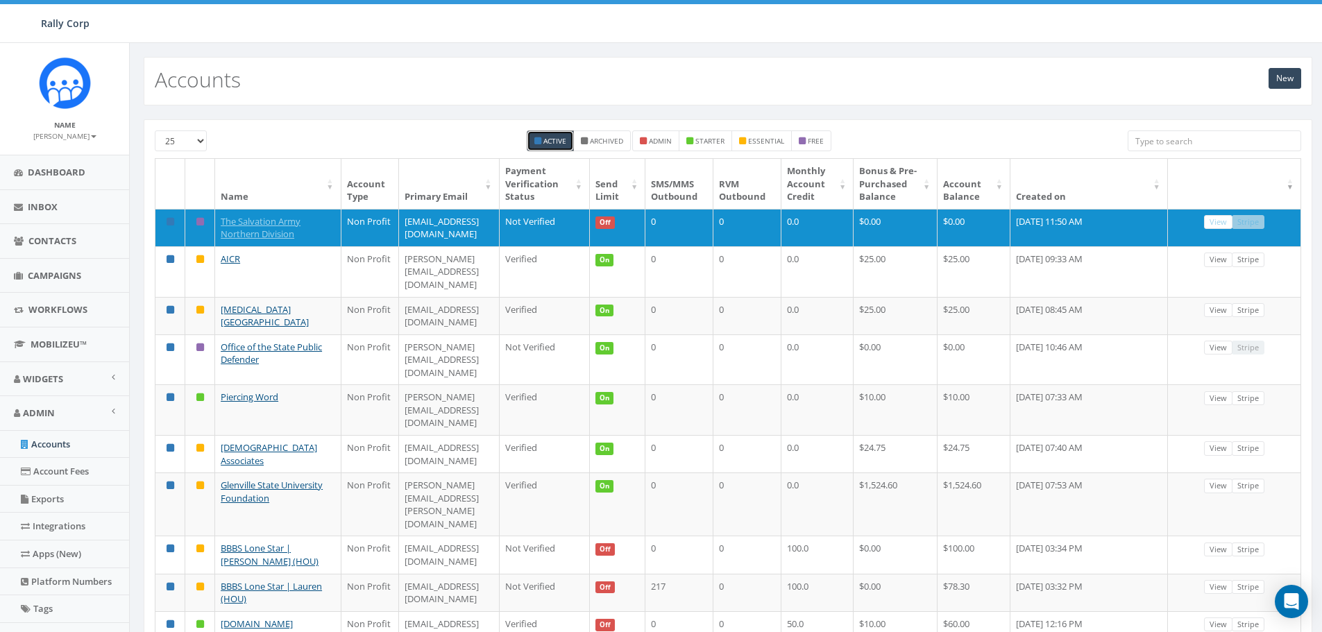
click at [1139, 141] on input "search" at bounding box center [1213, 140] width 173 height 21
paste input "The Salvation Army - Northern Division"
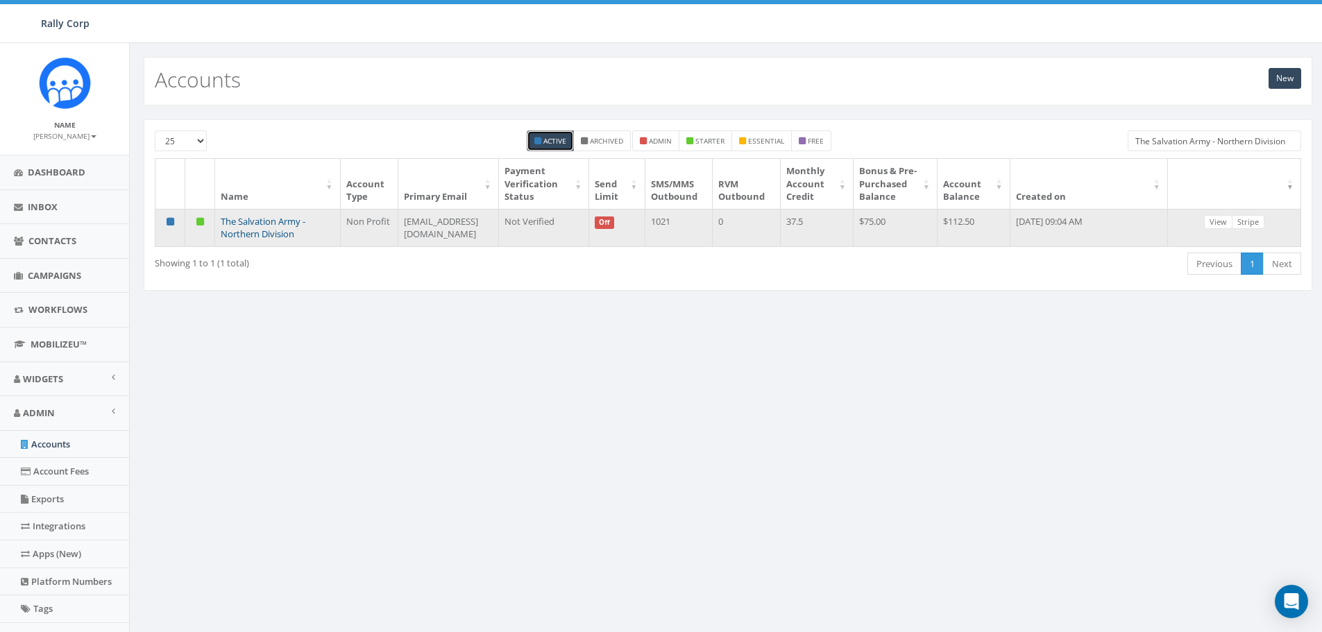
type input "The Salvation Army - Northern Division"
click at [247, 235] on link "The Salvation Army - Northern Division" at bounding box center [263, 228] width 85 height 26
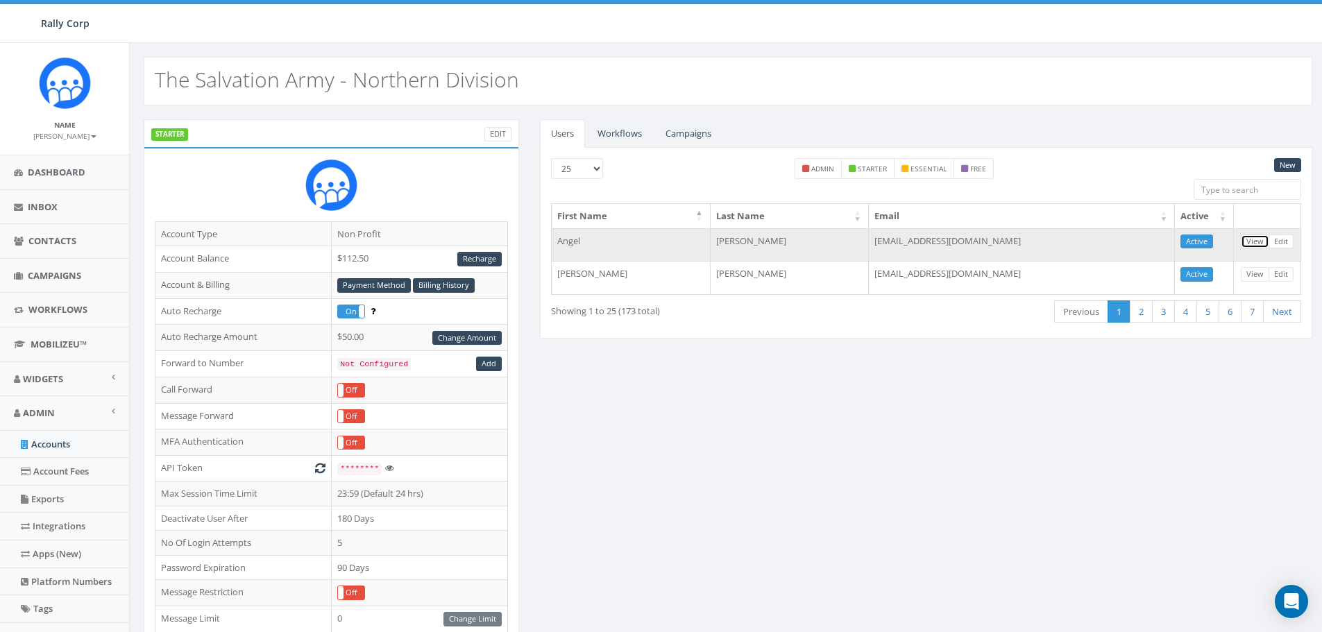
click at [1246, 241] on link "View" at bounding box center [1255, 242] width 28 height 15
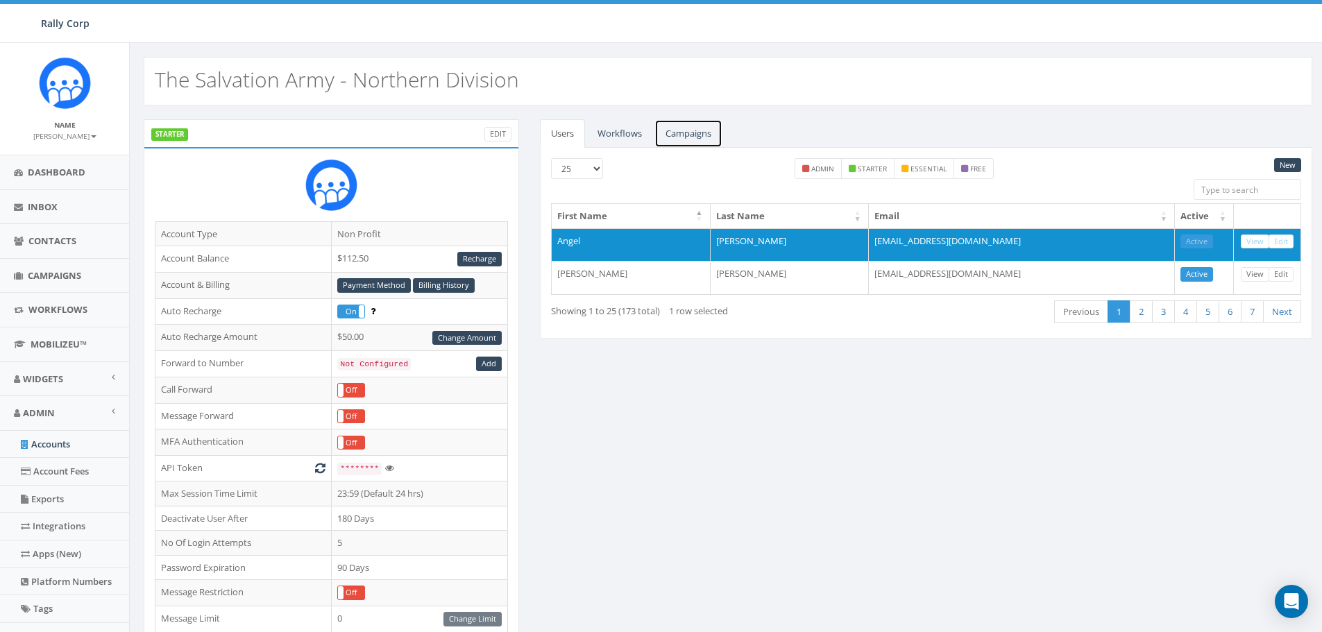
click at [683, 127] on link "Campaigns" at bounding box center [688, 133] width 68 height 28
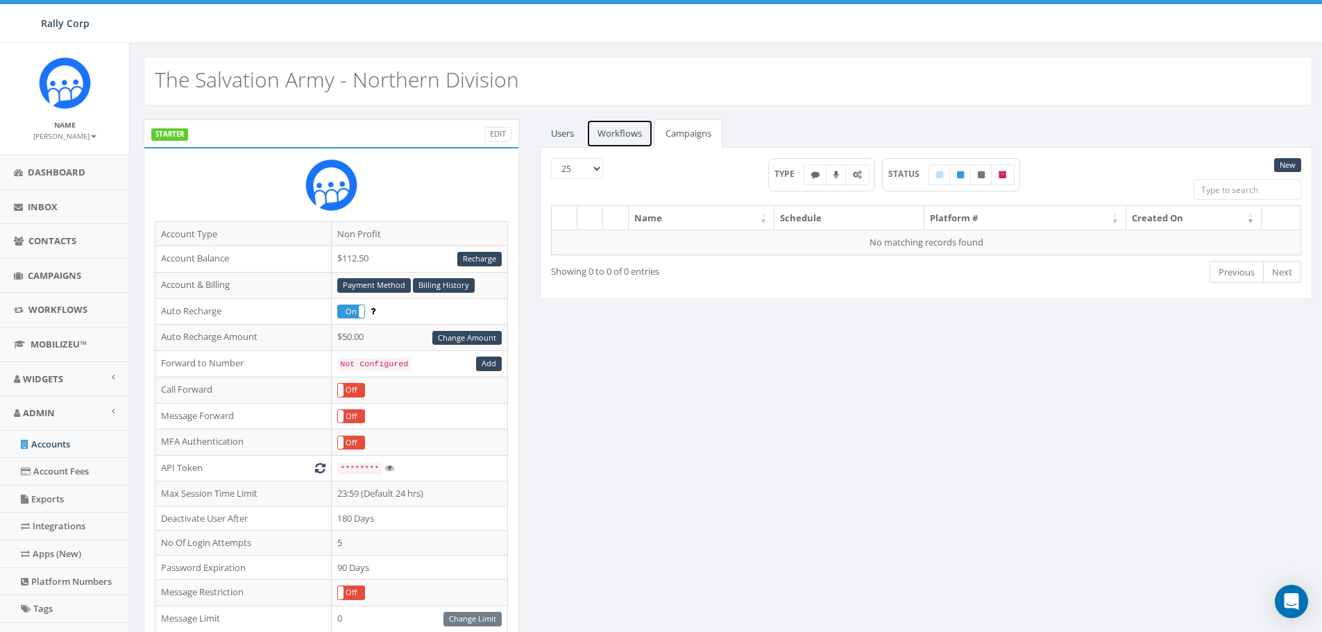
click at [612, 125] on link "Workflows" at bounding box center [619, 133] width 67 height 28
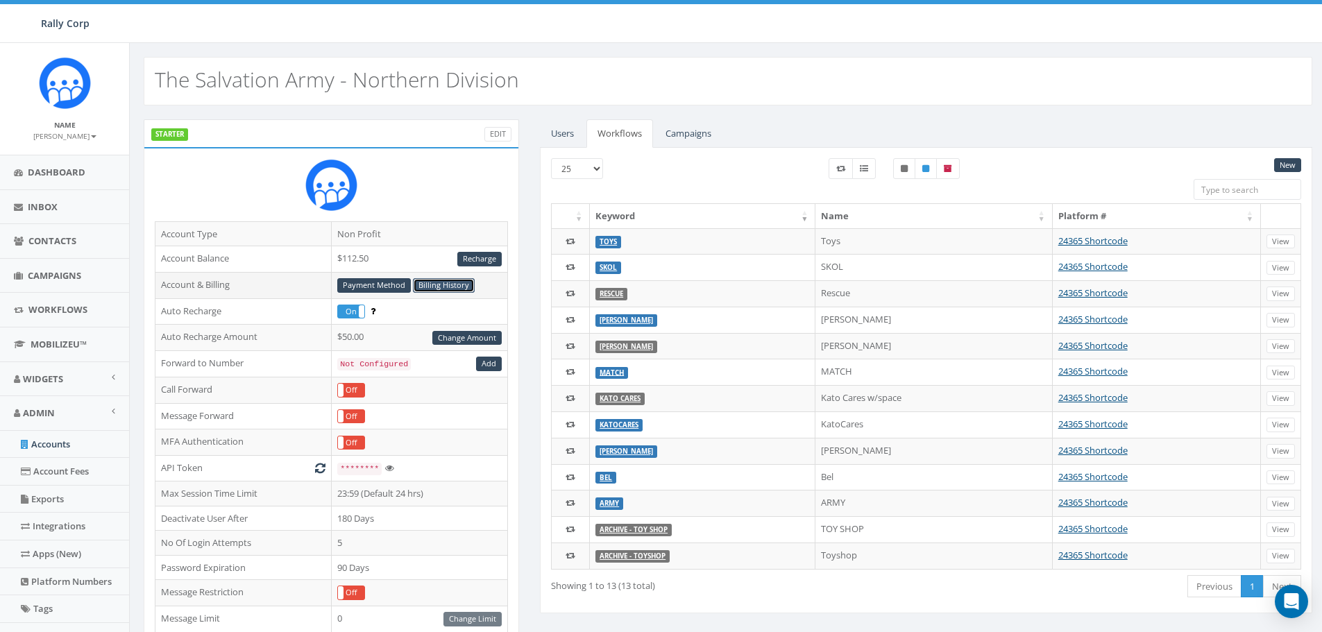
click at [438, 292] on link "Billing History" at bounding box center [444, 285] width 62 height 15
click at [684, 133] on link "Campaigns" at bounding box center [688, 133] width 68 height 28
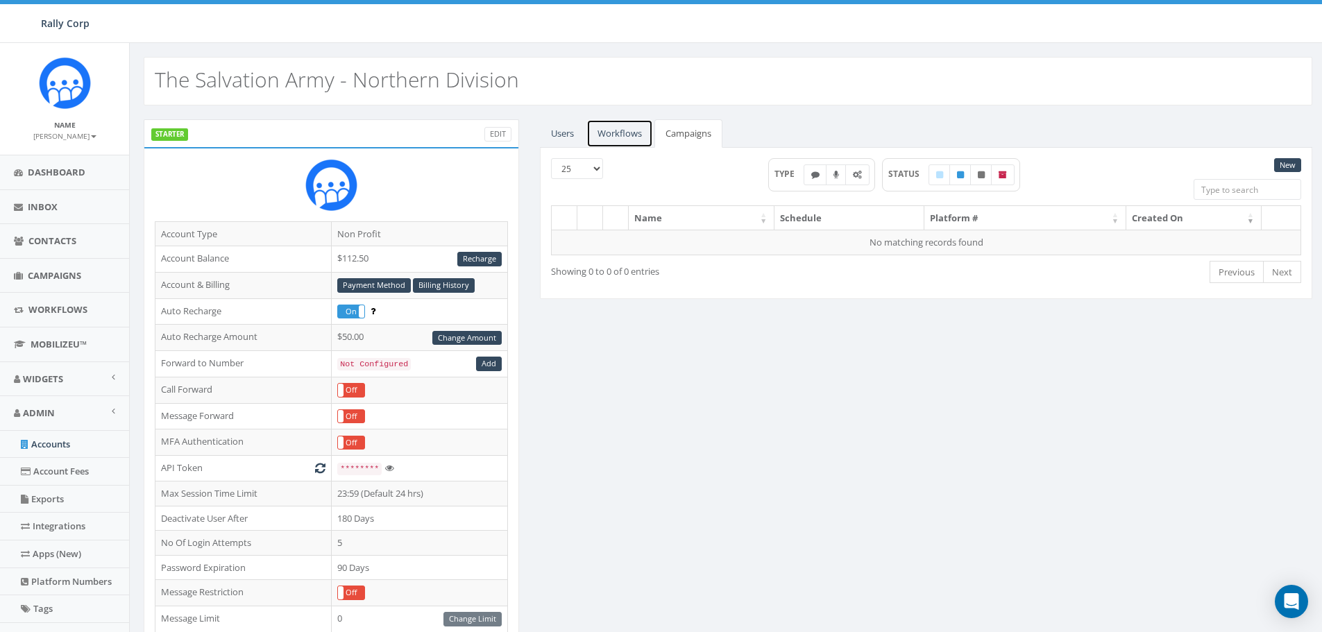
click at [618, 134] on link "Workflows" at bounding box center [619, 133] width 67 height 28
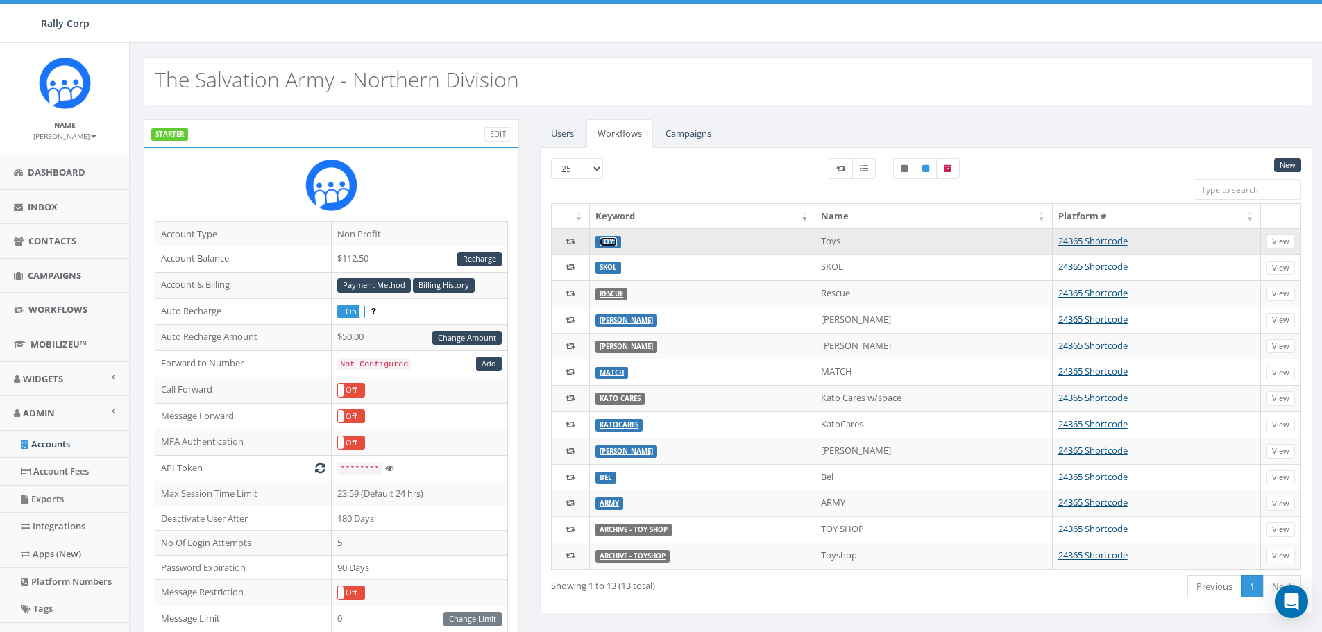
click at [608, 244] on link "Toys" at bounding box center [607, 241] width 17 height 9
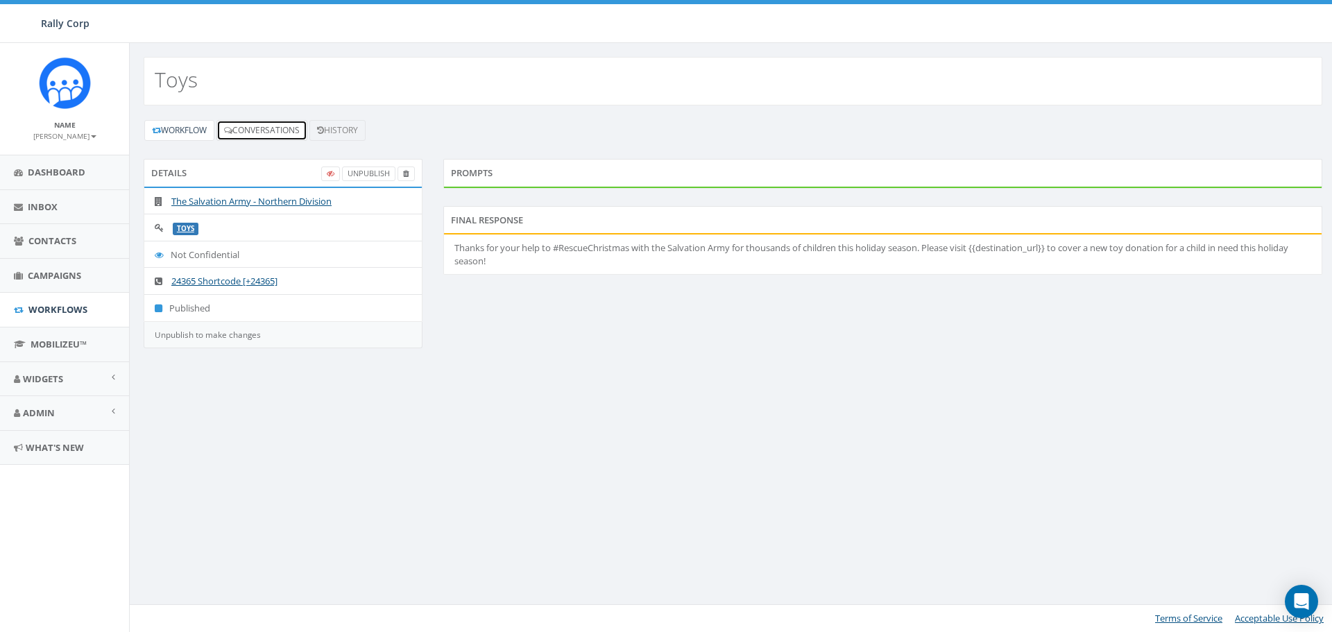
click at [278, 132] on link "Conversations" at bounding box center [261, 130] width 91 height 21
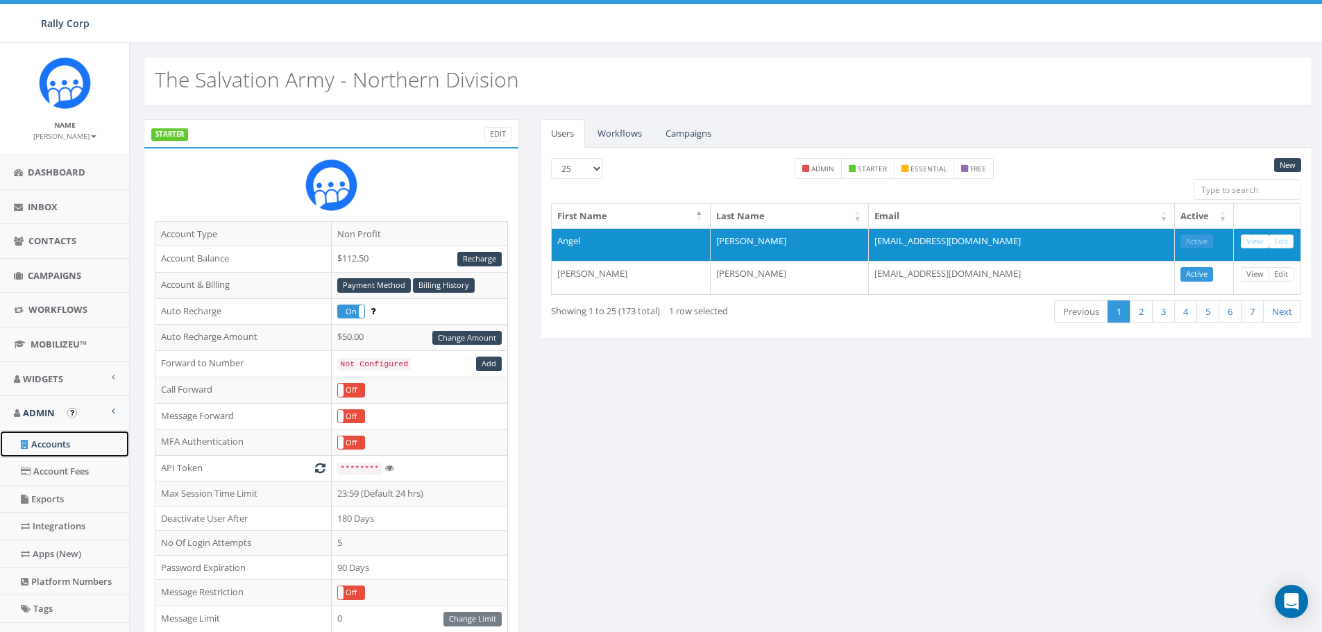
click at [69, 436] on link "Accounts" at bounding box center [64, 444] width 129 height 27
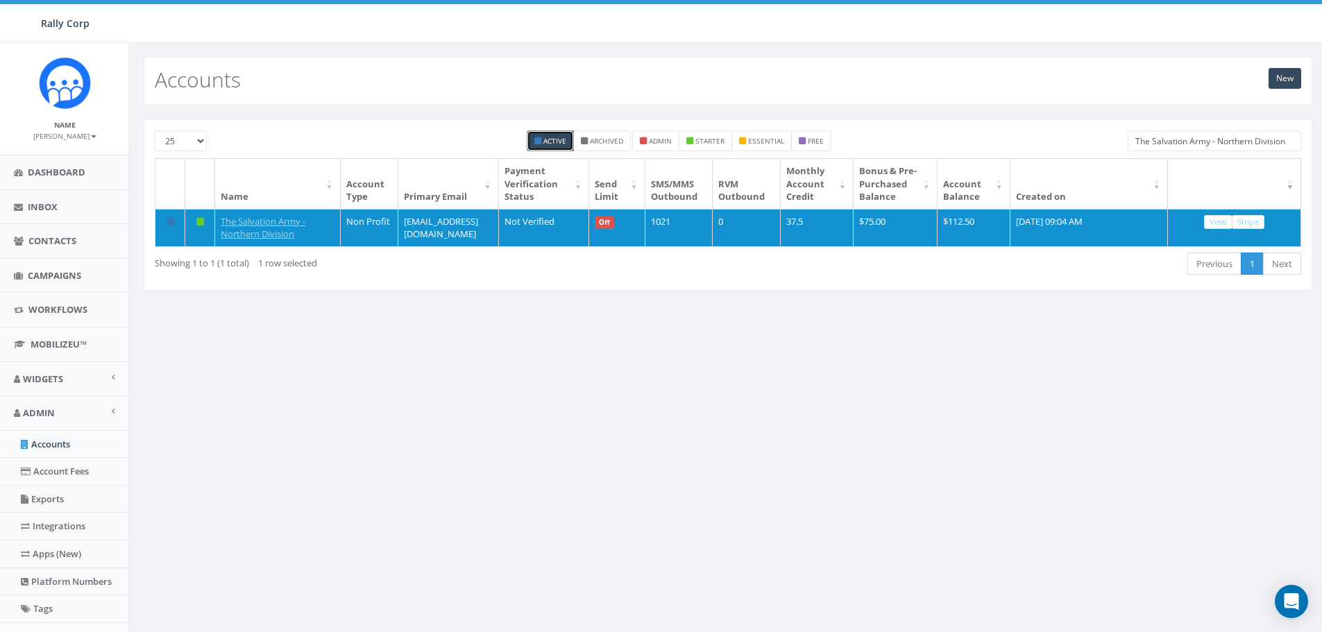
drag, startPoint x: 1292, startPoint y: 141, endPoint x: 1115, endPoint y: 128, distance: 177.4
click at [1116, 128] on div "25 50 100 Active Archived admin starter essential free The Salvation Army - Nor…" at bounding box center [728, 204] width 1168 height 171
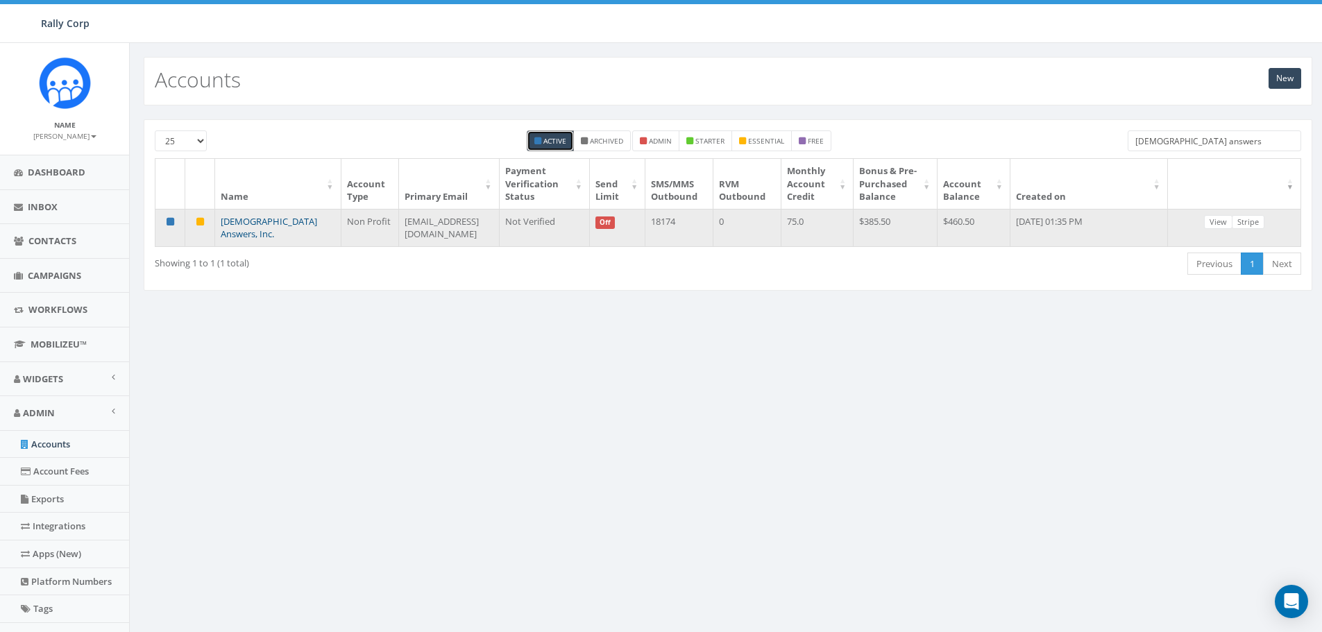
type input "[DEMOGRAPHIC_DATA] answers"
click at [259, 235] on link "[DEMOGRAPHIC_DATA] Answers, Inc." at bounding box center [269, 228] width 96 height 26
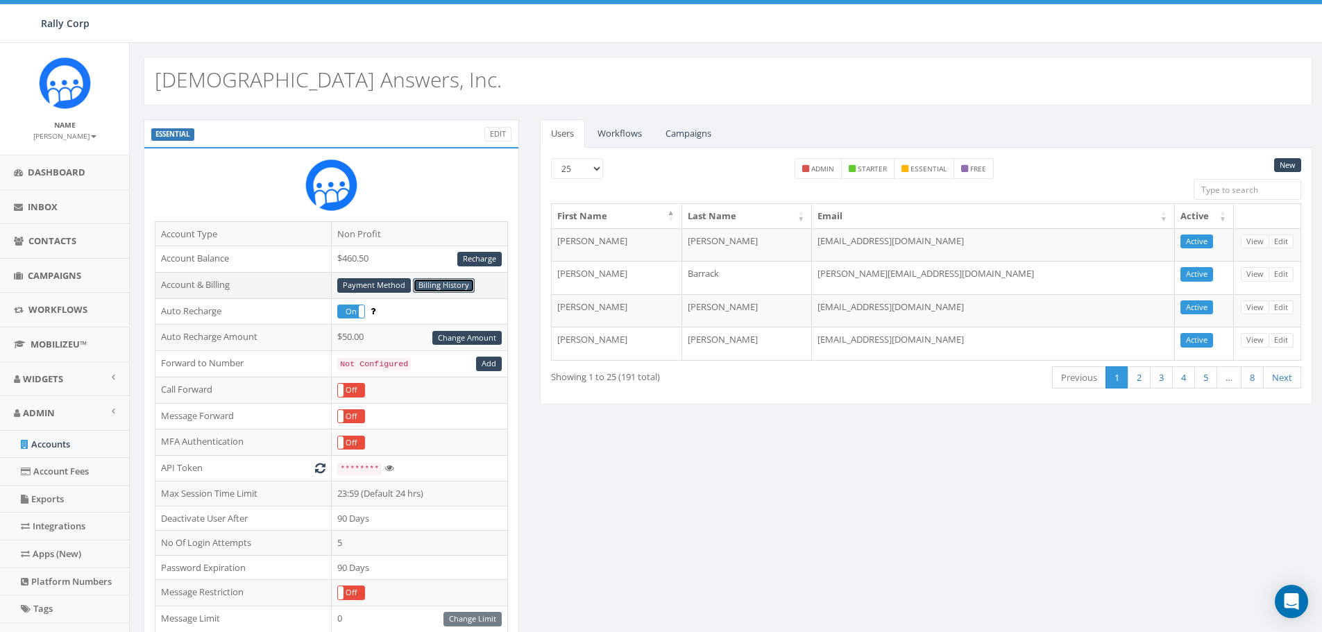
click at [436, 282] on link "Billing History" at bounding box center [444, 285] width 62 height 15
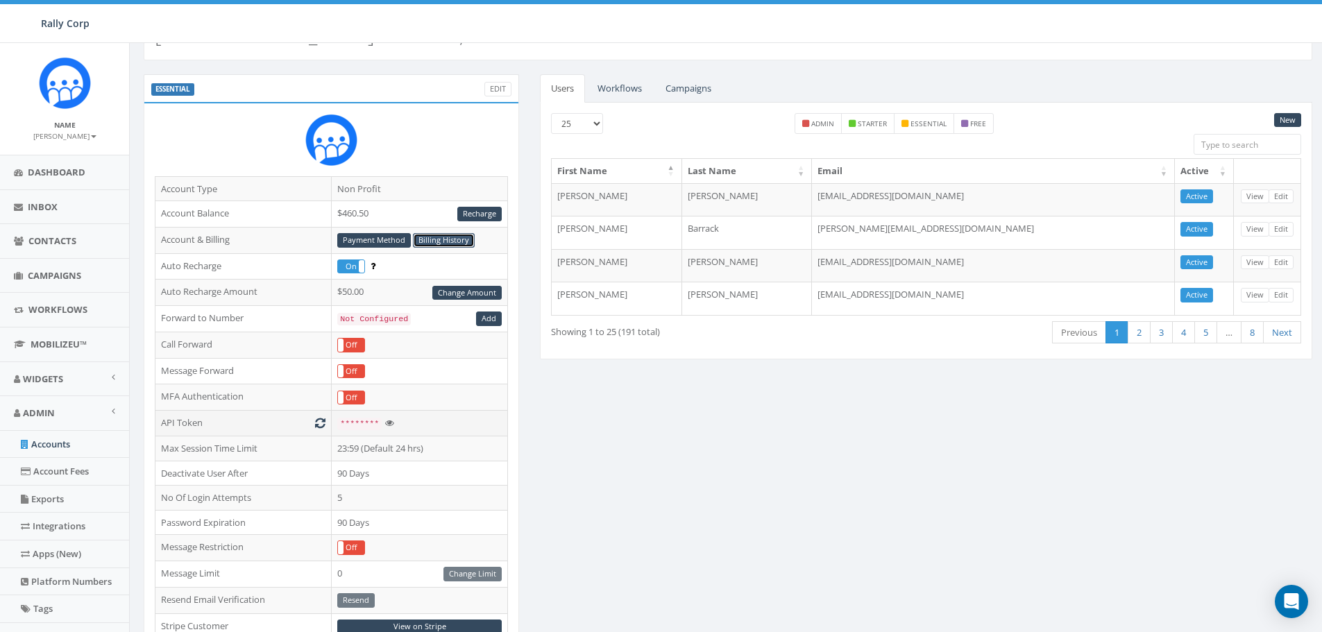
scroll to position [69, 0]
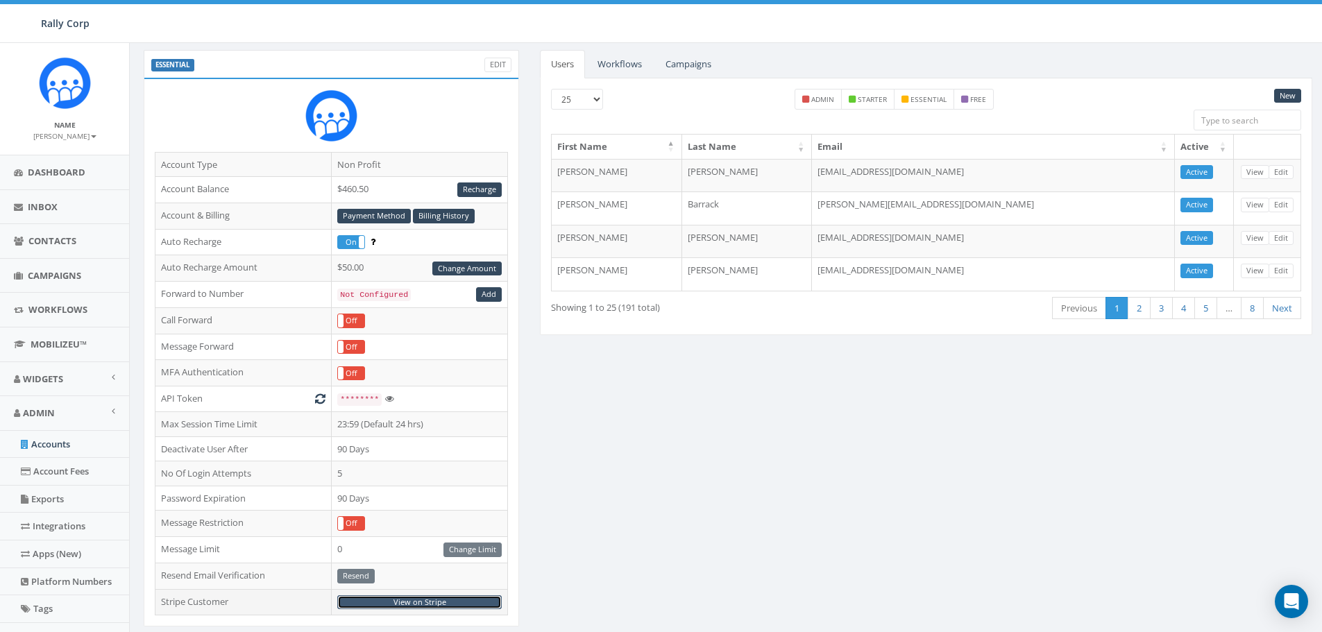
click at [429, 601] on link "View on Stripe" at bounding box center [419, 602] width 164 height 15
click at [441, 210] on link "Billing History" at bounding box center [444, 216] width 62 height 15
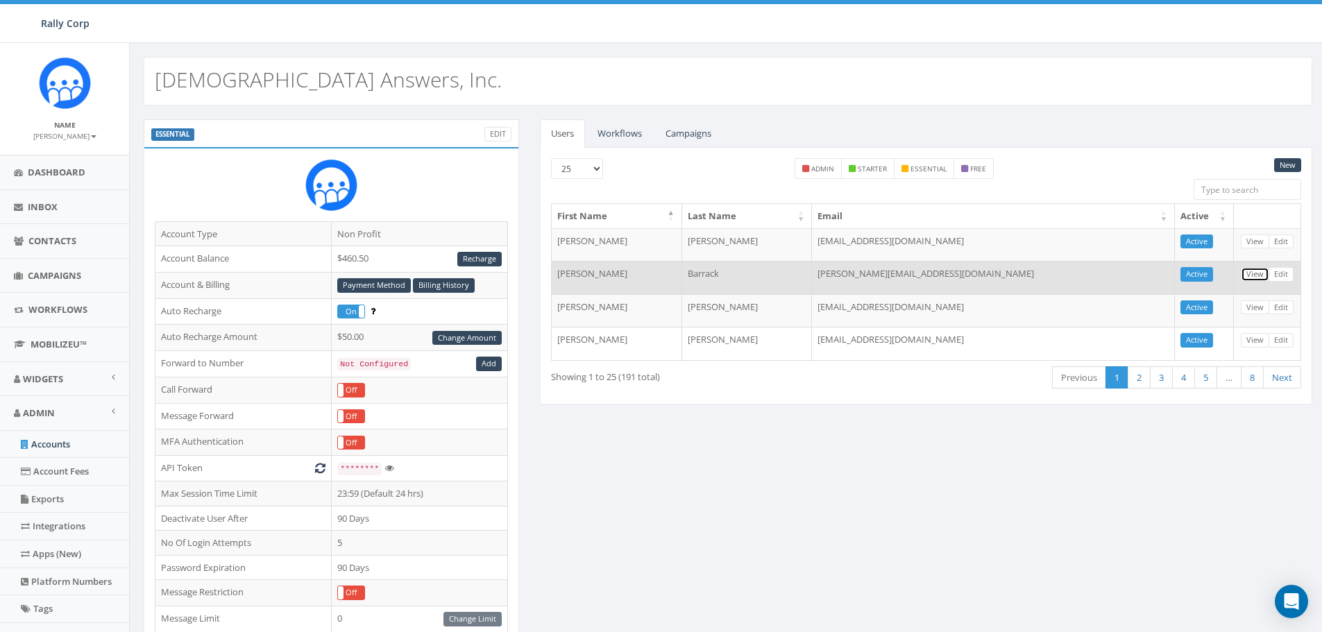
click at [1254, 275] on link "View" at bounding box center [1255, 274] width 28 height 15
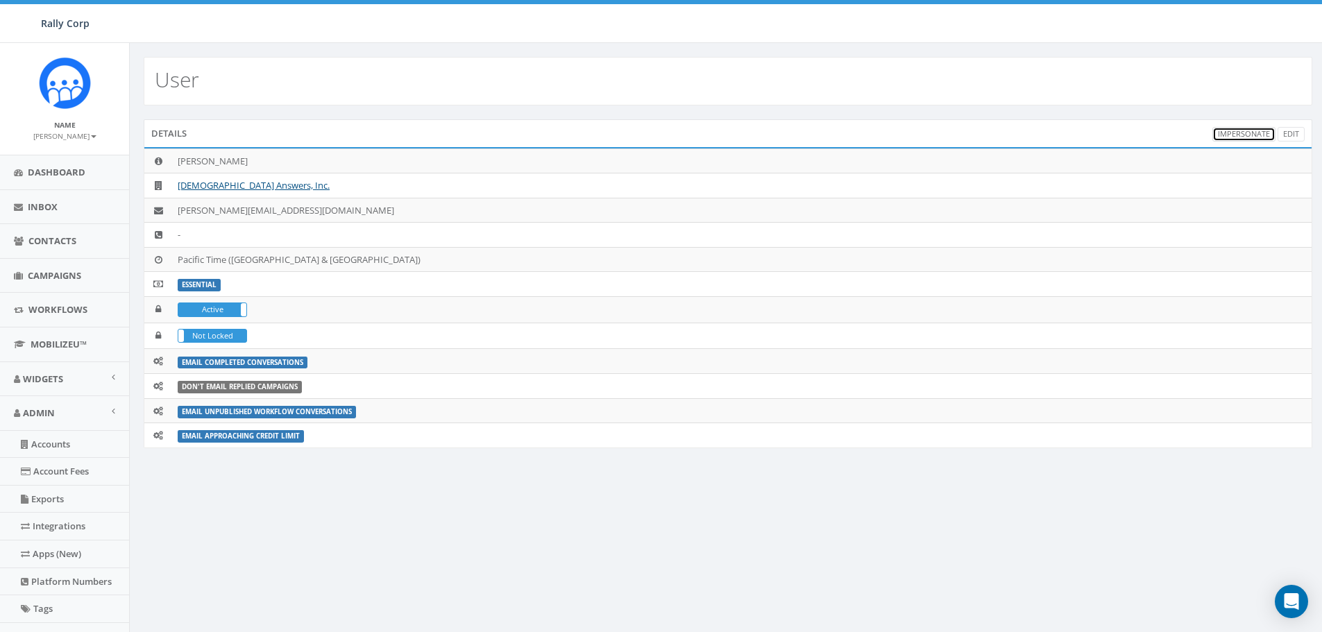
click at [1241, 133] on link "Impersonate" at bounding box center [1243, 134] width 63 height 15
